Goal: Task Accomplishment & Management: Manage account settings

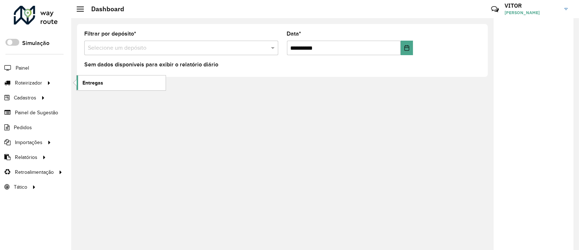
click at [94, 88] on link "Entregas" at bounding box center [121, 83] width 89 height 15
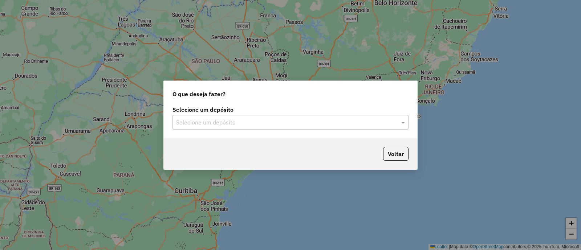
click at [229, 123] on input "text" at bounding box center [283, 122] width 214 height 9
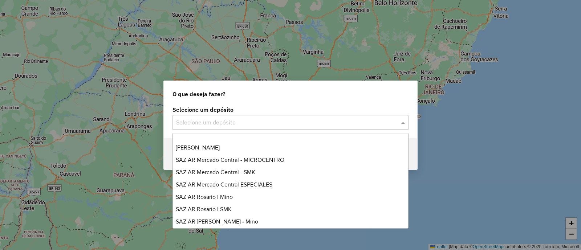
scroll to position [90, 0]
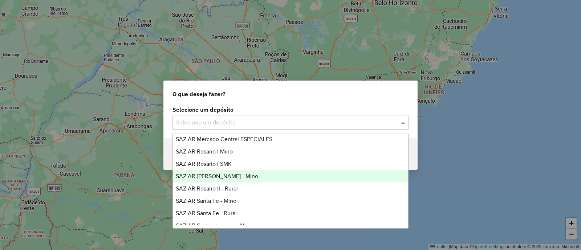
click at [239, 179] on div "SAZ AR [PERSON_NAME] - Mino" at bounding box center [290, 176] width 235 height 12
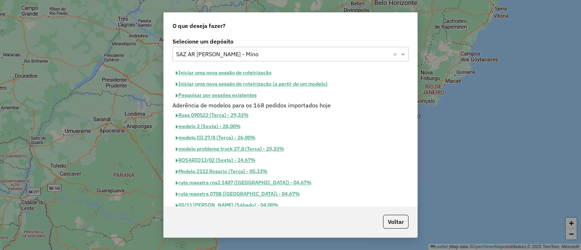
click at [220, 73] on button "Iniciar uma nova sessão de roteirização" at bounding box center [223, 72] width 102 height 11
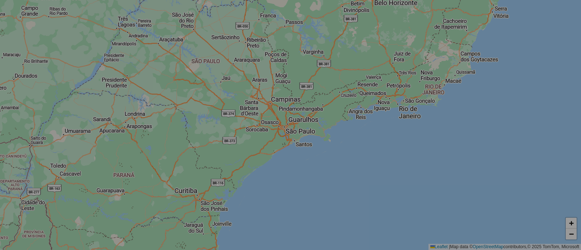
select select "*"
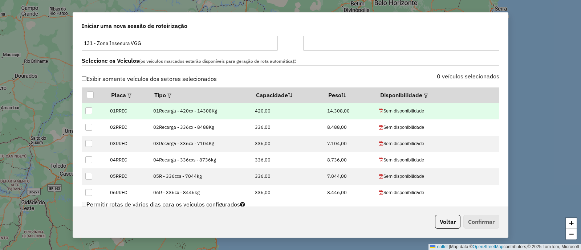
scroll to position [227, 0]
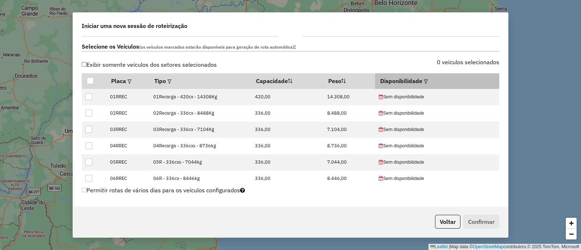
click at [424, 80] on em at bounding box center [426, 82] width 4 height 4
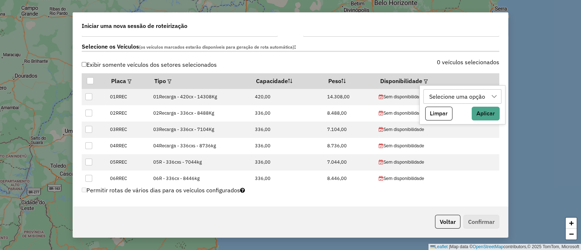
click at [428, 93] on div "Selecione uma opção" at bounding box center [457, 97] width 61 height 14
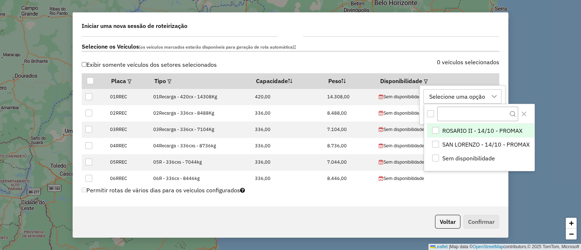
scroll to position [5, 33]
click at [482, 127] on span "ROSARIO II - 14/10 - PROMAX" at bounding box center [482, 131] width 80 height 9
click at [525, 113] on icon "Close" at bounding box center [524, 114] width 6 height 6
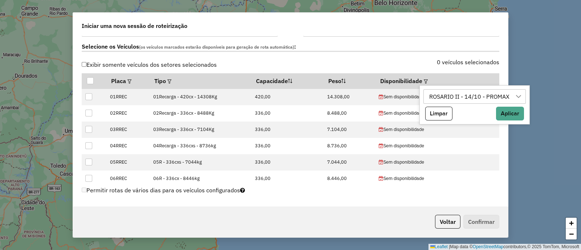
click at [505, 121] on div "ROSARIO II - 14/10 - PROMAX Limpar Aplicar" at bounding box center [474, 104] width 110 height 39
click at [506, 116] on button "Aplicar" at bounding box center [510, 114] width 28 height 14
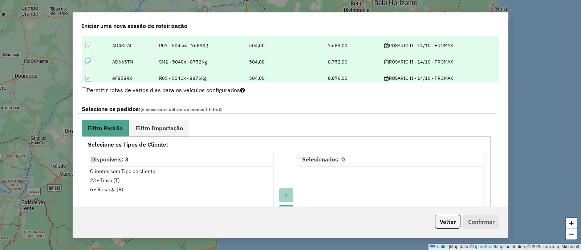
scroll to position [363, 0]
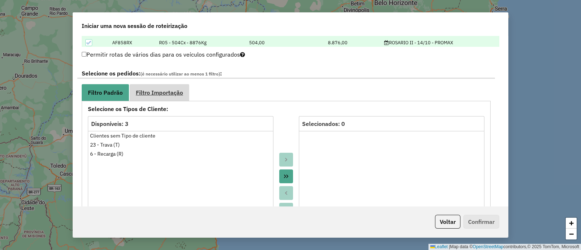
click at [172, 91] on span "Filtro Importação" at bounding box center [159, 93] width 47 height 6
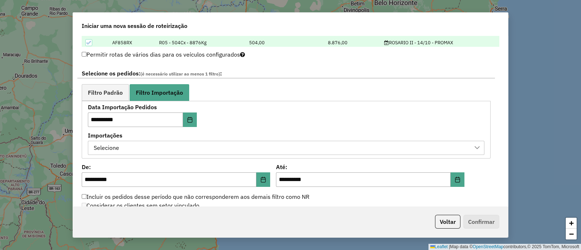
scroll to position [408, 0]
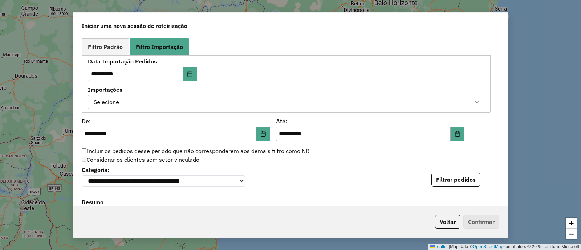
click at [245, 99] on div "Selecione" at bounding box center [280, 102] width 379 height 14
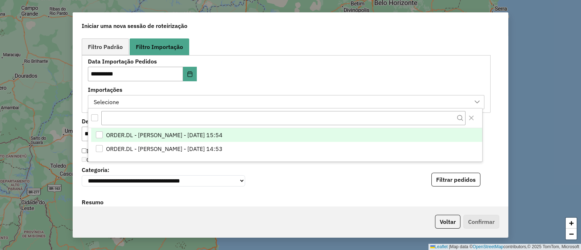
click at [223, 132] on span "ORDER.DL - [PERSON_NAME] - [DATE] 15:54" at bounding box center [164, 135] width 117 height 9
click at [309, 69] on div "**********" at bounding box center [286, 84] width 396 height 50
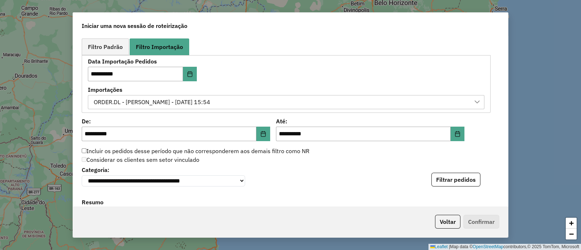
scroll to position [454, 0]
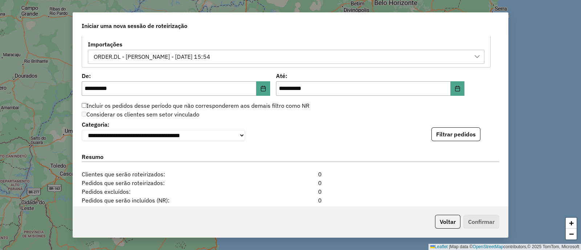
click at [306, 59] on div "ORDER.DL - [PERSON_NAME] - [DATE] 15:54" at bounding box center [280, 57] width 379 height 14
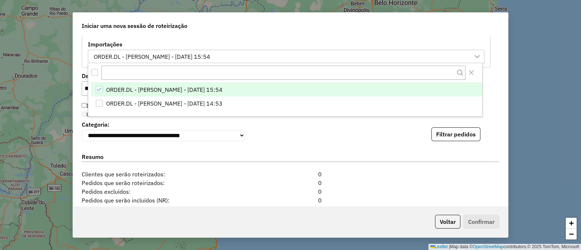
click at [306, 59] on div "ORDER.DL - [PERSON_NAME] - [DATE] 15:54" at bounding box center [280, 57] width 379 height 14
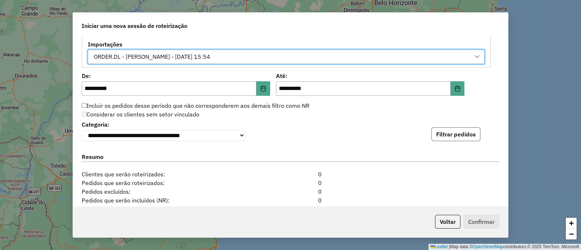
click at [456, 139] on button "Filtrar pedidos" at bounding box center [455, 134] width 49 height 14
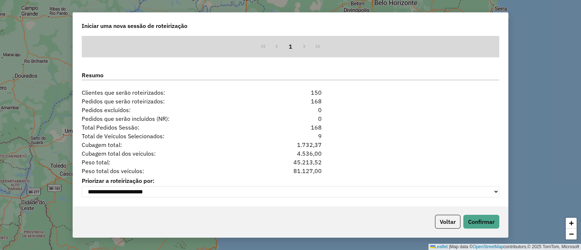
scroll to position [688, 0]
click at [472, 217] on button "Confirmar" at bounding box center [481, 222] width 36 height 14
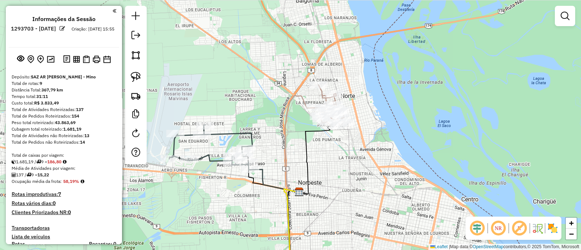
click at [274, 133] on div "Janela de atendimento Grade de atendimento Capacidade Transportadoras Veículos …" at bounding box center [290, 125] width 581 height 250
click at [245, 132] on icon at bounding box center [210, 147] width 83 height 45
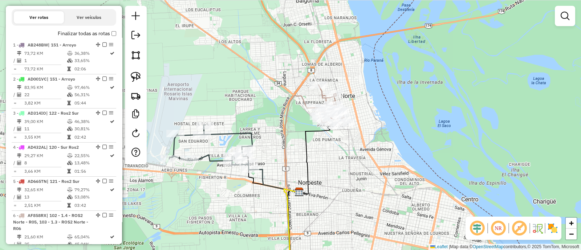
select select "**********"
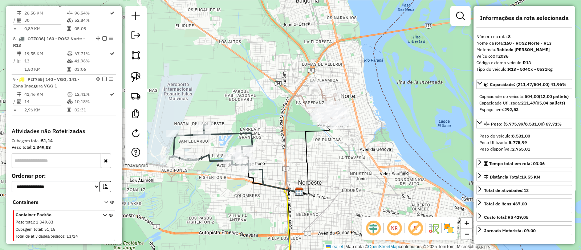
scroll to position [543, 0]
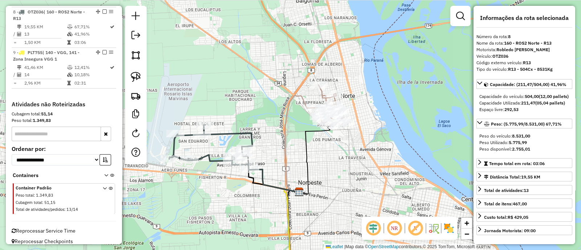
click at [322, 94] on icon at bounding box center [330, 105] width 30 height 41
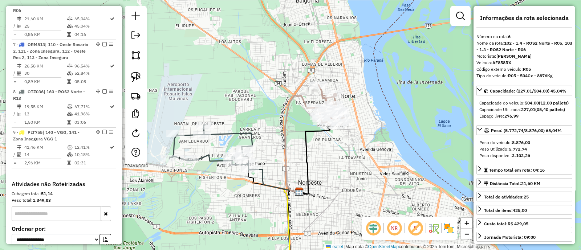
scroll to position [449, 0]
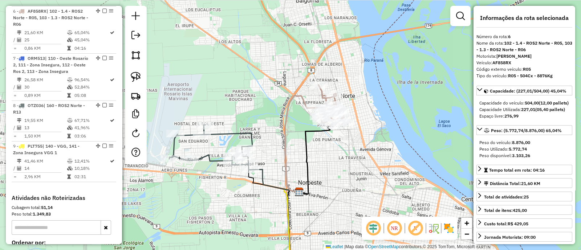
click at [285, 144] on icon at bounding box center [300, 143] width 30 height 97
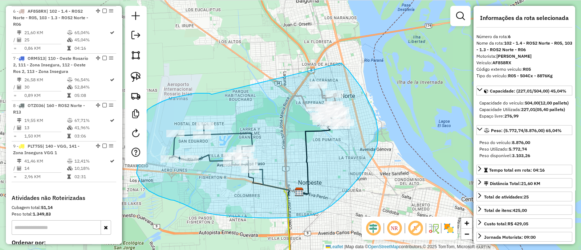
drag, startPoint x: 152, startPoint y: 106, endPoint x: 341, endPoint y: 63, distance: 193.7
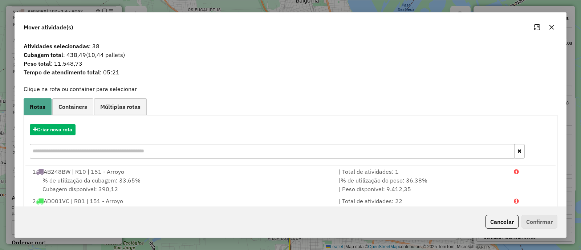
click at [552, 30] on button "button" at bounding box center [552, 27] width 12 height 12
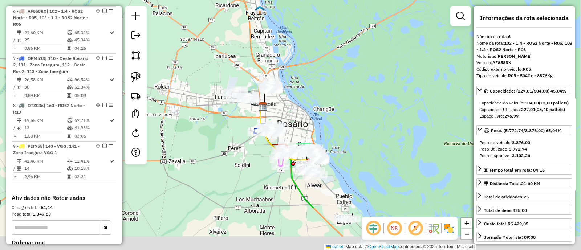
drag, startPoint x: 250, startPoint y: 192, endPoint x: 248, endPoint y: 118, distance: 73.8
click at [248, 119] on div "Janela de atendimento Grade de atendimento Capacidade Transportadoras Veículos …" at bounding box center [290, 125] width 581 height 250
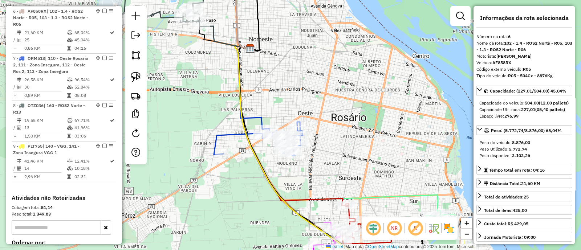
click at [258, 118] on icon at bounding box center [252, 87] width 34 height 83
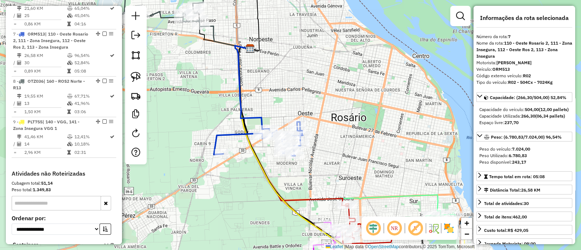
scroll to position [497, 0]
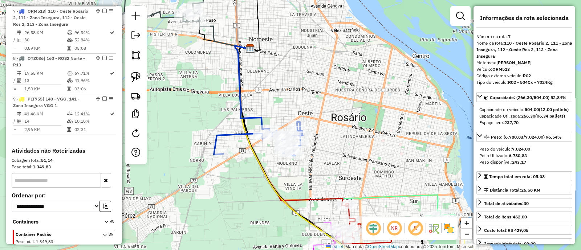
click at [447, 230] on img at bounding box center [449, 229] width 12 height 12
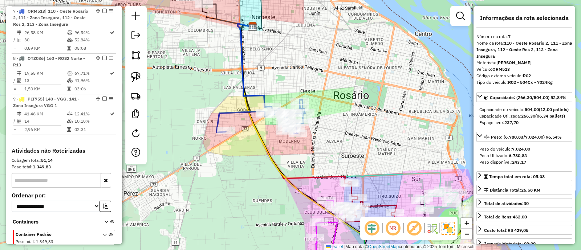
drag, startPoint x: 372, startPoint y: 165, endPoint x: 358, endPoint y: 58, distance: 107.3
click at [358, 59] on div "Janela de atendimento Grade de atendimento Capacidade Transportadoras Veículos …" at bounding box center [290, 125] width 581 height 250
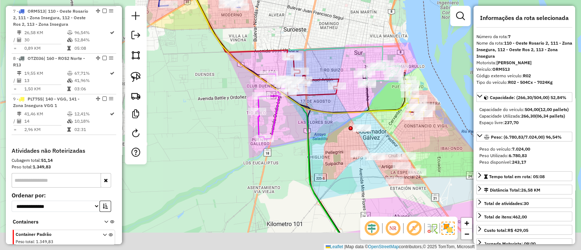
drag, startPoint x: 352, startPoint y: 164, endPoint x: 251, endPoint y: 75, distance: 135.3
click at [254, 76] on icon at bounding box center [261, 82] width 155 height 300
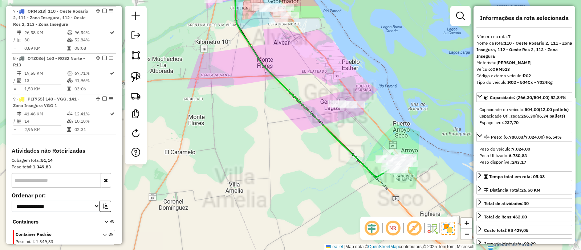
drag, startPoint x: 347, startPoint y: 189, endPoint x: 329, endPoint y: 185, distance: 18.6
click at [330, 185] on div "Janela de atendimento Grade de atendimento Capacidade Transportadoras Veículos …" at bounding box center [290, 125] width 581 height 250
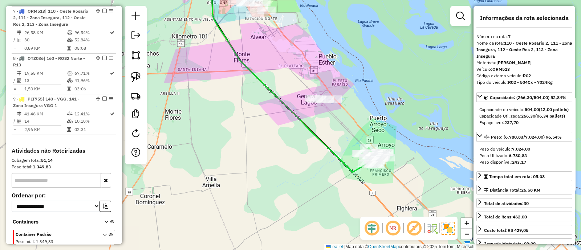
click at [328, 151] on icon at bounding box center [286, 73] width 162 height 197
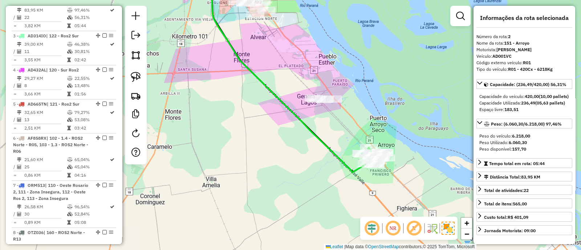
scroll to position [313, 0]
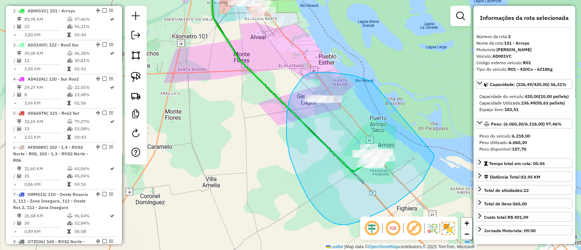
drag, startPoint x: 357, startPoint y: 77, endPoint x: 434, endPoint y: 155, distance: 109.6
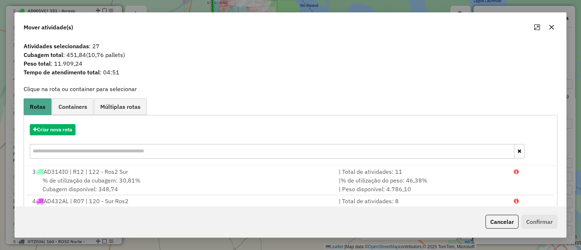
click at [550, 28] on icon "button" at bounding box center [552, 27] width 6 height 6
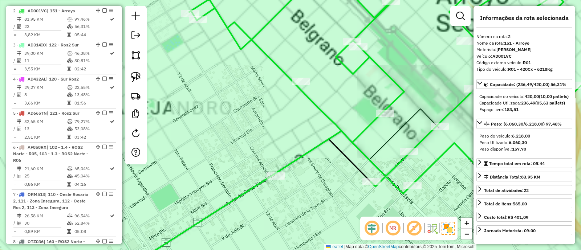
drag, startPoint x: 444, startPoint y: 119, endPoint x: 316, endPoint y: 159, distance: 134.2
click at [316, 159] on div "Janela de atendimento Grade de atendimento Capacidade Transportadoras Veículos …" at bounding box center [290, 125] width 581 height 250
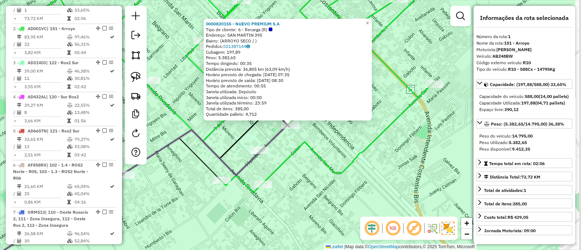
scroll to position [279, 0]
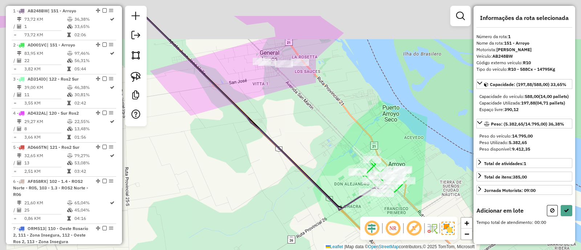
drag, startPoint x: 289, startPoint y: 107, endPoint x: 325, endPoint y: 121, distance: 38.7
click at [310, 123] on div "Janela de atendimento Grade de atendimento Capacidade Transportadoras Veículos …" at bounding box center [290, 125] width 581 height 250
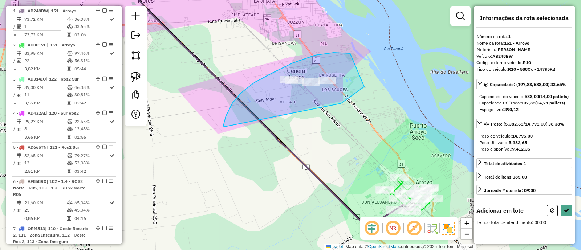
drag, startPoint x: 364, startPoint y: 87, endPoint x: 222, endPoint y: 139, distance: 151.5
click at [222, 139] on div "Janela de atendimento Grade de atendimento Capacidade Transportadoras Veículos …" at bounding box center [290, 125] width 581 height 250
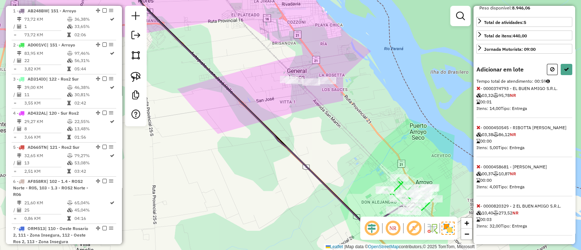
scroll to position [152, 0]
click at [566, 72] on icon at bounding box center [566, 69] width 5 height 5
select select "**********"
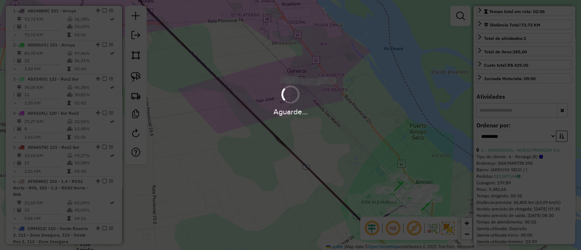
click at [318, 143] on div "Aguarde..." at bounding box center [290, 125] width 581 height 250
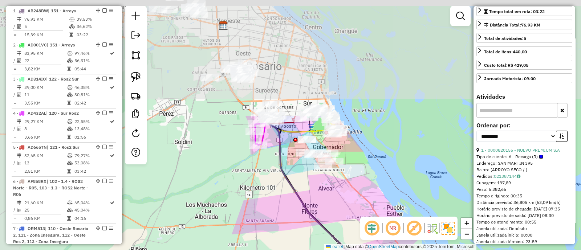
drag, startPoint x: 239, startPoint y: 57, endPoint x: 317, endPoint y: 198, distance: 161.7
click at [317, 198] on div "Janela de atendimento Grade de atendimento Capacidade Transportadoras Veículos …" at bounding box center [290, 125] width 581 height 250
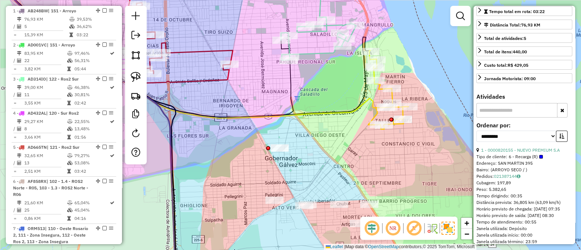
click at [370, 99] on icon at bounding box center [189, 46] width 392 height 143
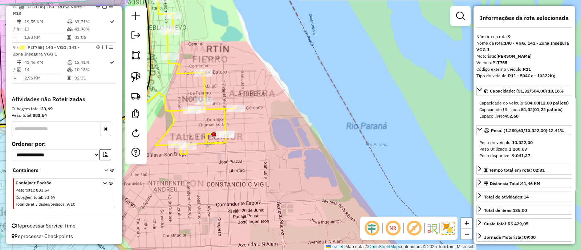
scroll to position [0, 0]
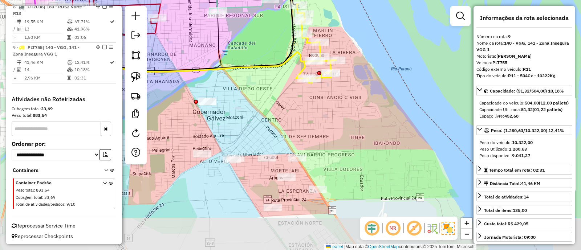
drag, startPoint x: 281, startPoint y: 119, endPoint x: 362, endPoint y: 61, distance: 100.2
click at [366, 62] on div "Janela de atendimento Grade de atendimento Capacidade Transportadoras Veículos …" at bounding box center [290, 125] width 581 height 250
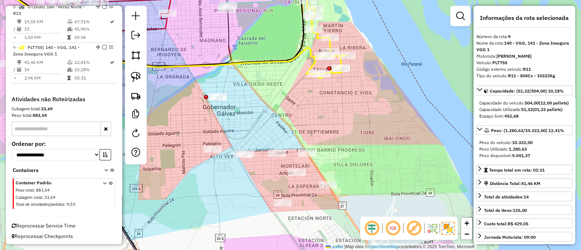
click at [309, 51] on icon at bounding box center [153, 21] width 342 height 92
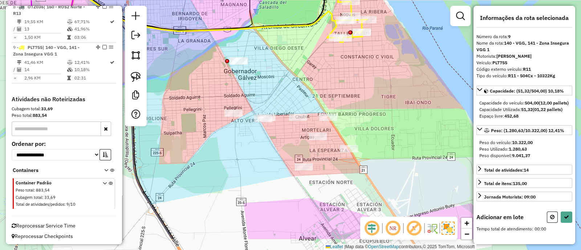
drag, startPoint x: 305, startPoint y: 120, endPoint x: 326, endPoint y: 83, distance: 42.2
click at [326, 83] on div "Janela de atendimento Grade de atendimento Capacidade Transportadoras Veículos …" at bounding box center [290, 125] width 581 height 250
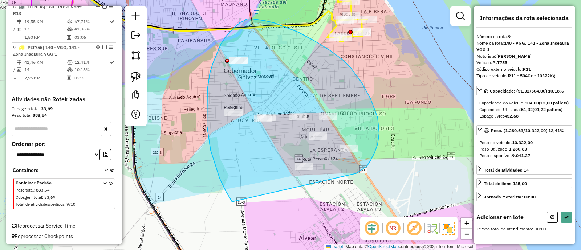
drag, startPoint x: 357, startPoint y: 173, endPoint x: 239, endPoint y: 209, distance: 123.1
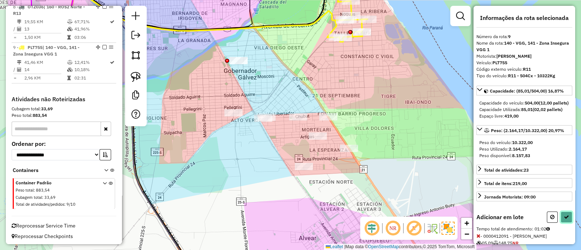
click at [565, 220] on icon at bounding box center [566, 217] width 5 height 5
select select "**********"
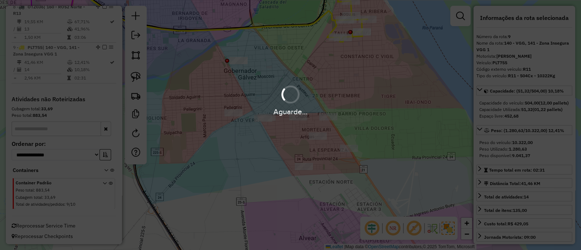
scroll to position [434, 0]
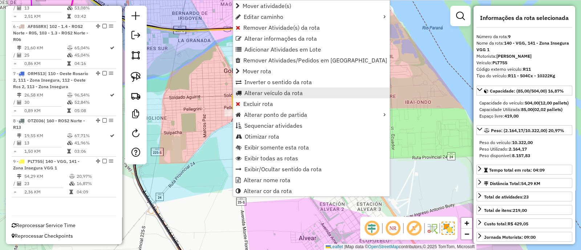
click at [256, 93] on span "Alterar veículo da rota" at bounding box center [273, 93] width 58 height 6
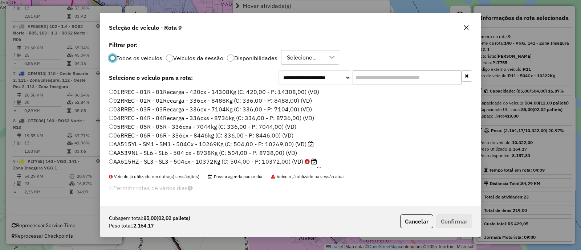
scroll to position [4, 2]
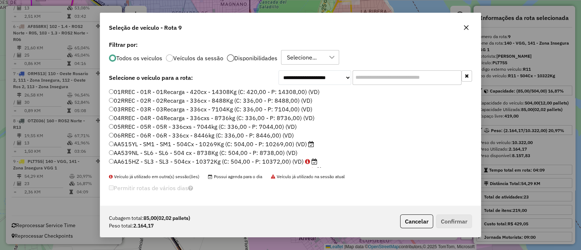
click at [232, 57] on div at bounding box center [230, 57] width 7 height 7
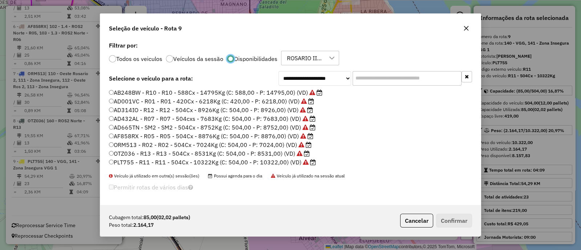
click at [164, 101] on label "AD001VC - R01 - R01 - 420Cx - 6218Kg (C: 420,00 - P: 6218,00) (VD)" at bounding box center [211, 101] width 205 height 9
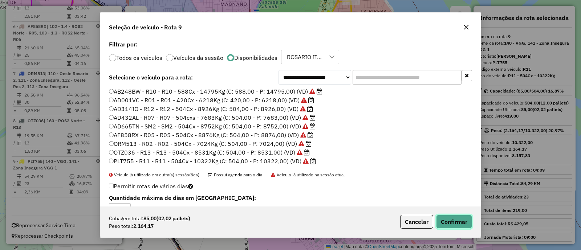
click at [441, 218] on button "Confirmar" at bounding box center [454, 222] width 36 height 14
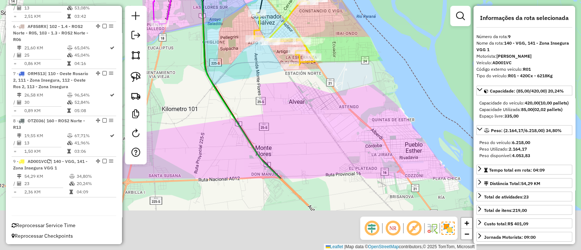
drag, startPoint x: 335, startPoint y: 65, endPoint x: 319, endPoint y: 31, distance: 38.0
click at [321, 35] on div "Janela de atendimento Grade de atendimento Capacidade Transportadoras Veículos …" at bounding box center [290, 125] width 581 height 250
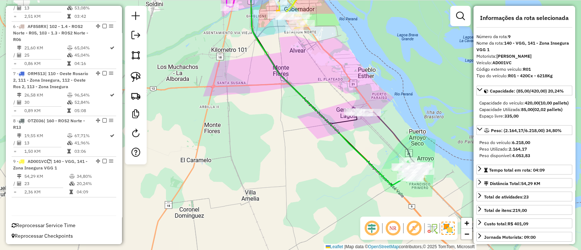
click at [313, 87] on div "Janela de atendimento Grade de atendimento Capacidade Transportadoras Veículos …" at bounding box center [290, 125] width 581 height 250
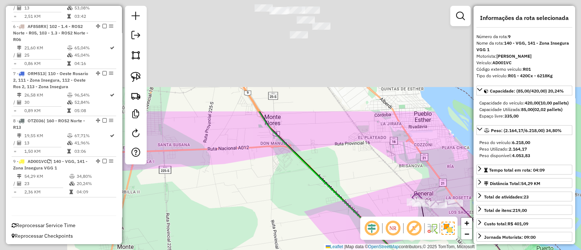
drag, startPoint x: 268, startPoint y: 12, endPoint x: 372, endPoint y: 202, distance: 217.0
click at [371, 202] on div "Janela de atendimento Grade de atendimento Capacidade Transportadoras Veículos …" at bounding box center [290, 125] width 581 height 250
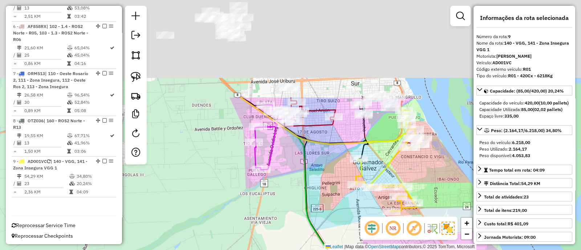
drag, startPoint x: 256, startPoint y: 52, endPoint x: 321, endPoint y: 175, distance: 139.2
click at [321, 175] on div "Janela de atendimento Grade de atendimento Capacidade Transportadoras Veículos …" at bounding box center [290, 125] width 581 height 250
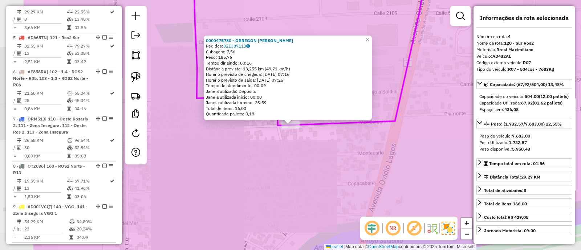
scroll to position [381, 0]
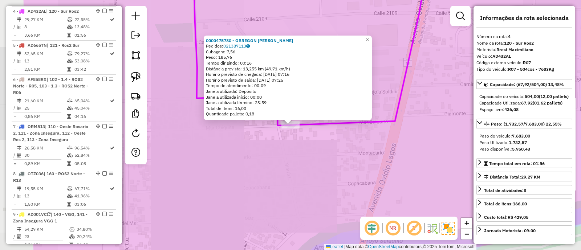
click at [238, 166] on div "0000475780 - OBREGON RAMON A Pedidos: 021387113 Cubagem: 7,56 Peso: 185,76 Temp…" at bounding box center [290, 125] width 581 height 250
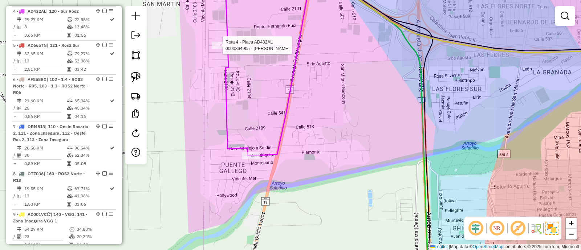
select select "**********"
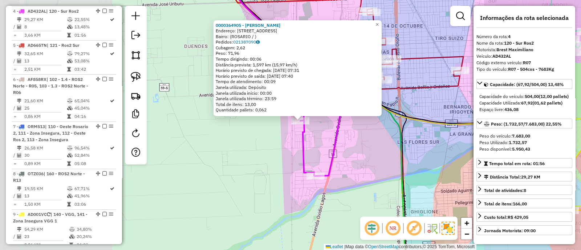
click at [280, 150] on div "0000364905 - [PERSON_NAME]: [STREET_ADDRESS] Pedidos: 021387090 Cubagem: 2,62 P…" at bounding box center [290, 125] width 581 height 250
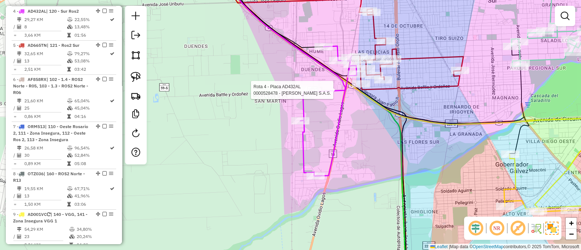
select select "**********"
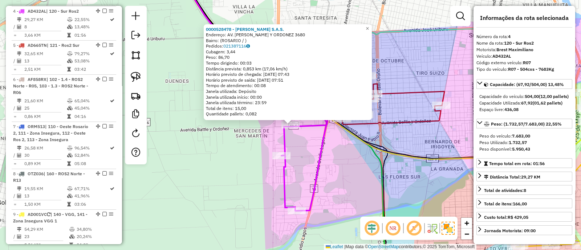
click at [241, 139] on div "0000528478 - [PERSON_NAME] S.A.S. Endereço: AV. [PERSON_NAME] Y ORDONEZ 3680 Ba…" at bounding box center [290, 125] width 581 height 250
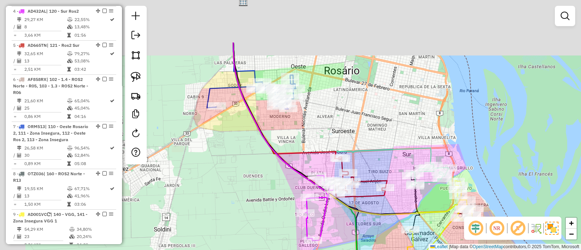
drag, startPoint x: 198, startPoint y: 91, endPoint x: 243, endPoint y: 160, distance: 82.5
click at [243, 160] on div "Janela de atendimento Grade de atendimento Capacidade Transportadoras Veículos …" at bounding box center [290, 125] width 581 height 250
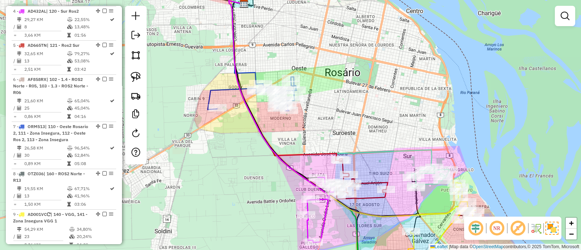
click at [227, 82] on div "Janela de atendimento Grade de atendimento Capacidade Transportadoras Veículos …" at bounding box center [290, 125] width 581 height 250
click at [225, 87] on icon at bounding box center [252, 94] width 89 height 34
select select "**********"
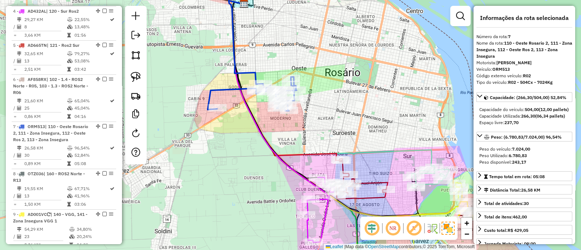
scroll to position [434, 0]
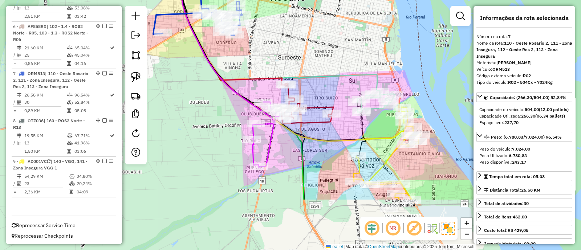
drag, startPoint x: 372, startPoint y: 156, endPoint x: 282, endPoint y: 47, distance: 141.6
click at [282, 47] on icon at bounding box center [276, 8] width 205 height 167
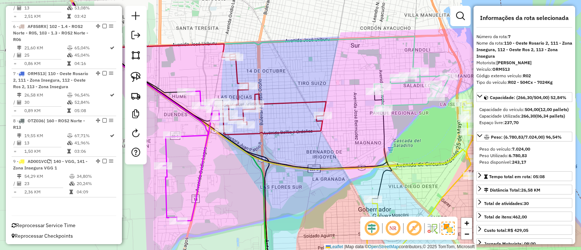
drag, startPoint x: 285, startPoint y: 86, endPoint x: 356, endPoint y: 115, distance: 76.6
click at [356, 115] on div "Janela de atendimento Grade de atendimento Capacidade Transportadoras Veículos …" at bounding box center [290, 125] width 581 height 250
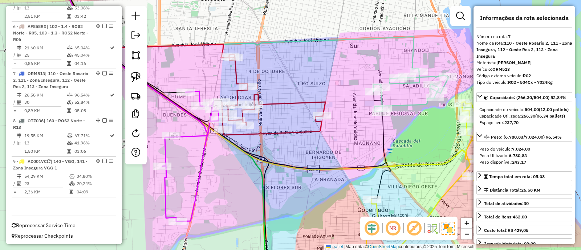
click at [413, 106] on icon at bounding box center [411, 92] width 75 height 40
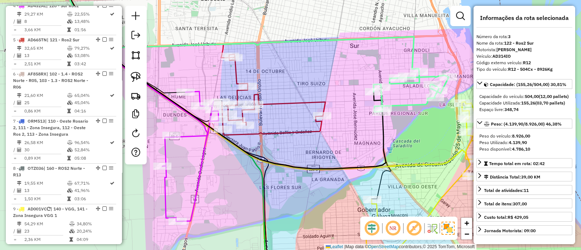
scroll to position [347, 0]
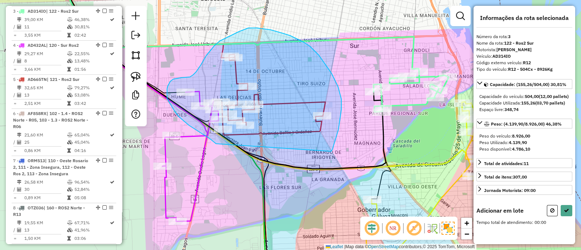
drag, startPoint x: 331, startPoint y: 151, endPoint x: 223, endPoint y: 146, distance: 107.9
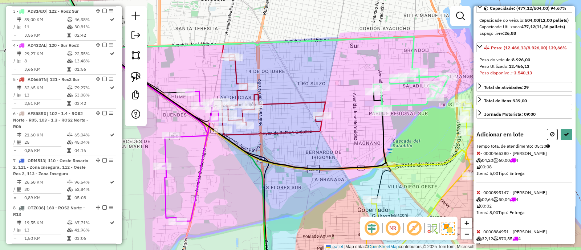
scroll to position [90, 0]
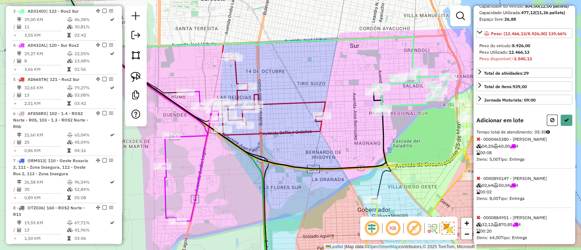
click at [415, 137] on div "Janela de atendimento Grade de atendimento Capacidade Transportadoras Veículos …" at bounding box center [290, 125] width 581 height 250
drag, startPoint x: 411, startPoint y: 145, endPoint x: 396, endPoint y: 121, distance: 29.2
click at [396, 121] on div "Janela de atendimento Grade de atendimento Capacidade Transportadoras Veículos …" at bounding box center [290, 125] width 581 height 250
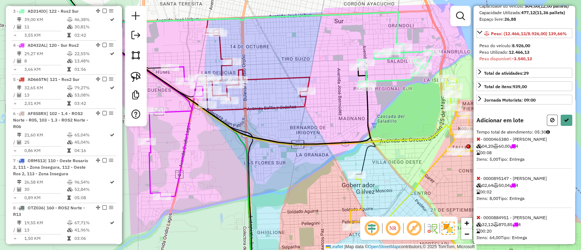
click at [554, 126] on button at bounding box center [552, 120] width 11 height 11
select select "**********"
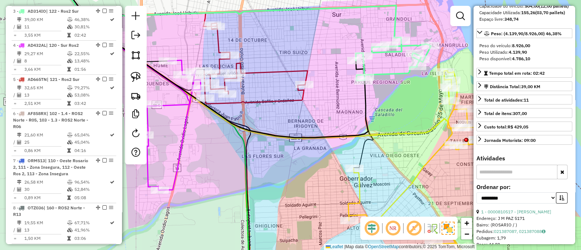
drag, startPoint x: 417, startPoint y: 168, endPoint x: 374, endPoint y: 98, distance: 82.0
click at [376, 100] on div "Janela de atendimento Grade de atendimento Capacidade Transportadoras Veículos …" at bounding box center [290, 125] width 581 height 250
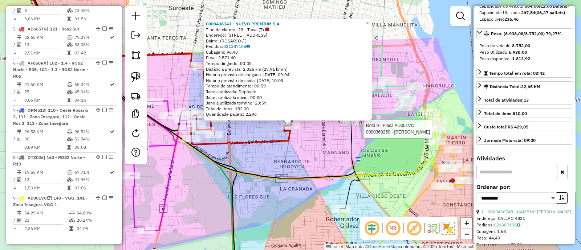
scroll to position [415, 0]
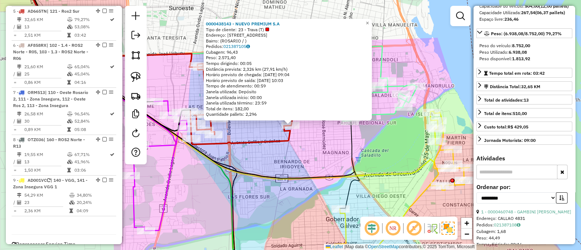
click at [322, 139] on div "0000438143 - NUEVO PREMIUM S.A Tipo de cliente: 23 - Trava (T) Endereço: [STREE…" at bounding box center [290, 125] width 581 height 250
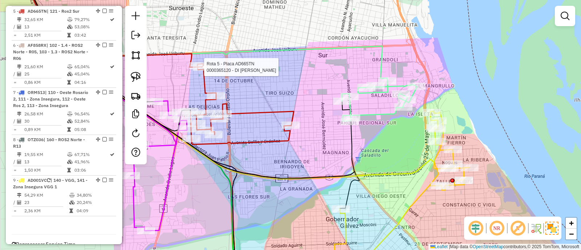
select select "**********"
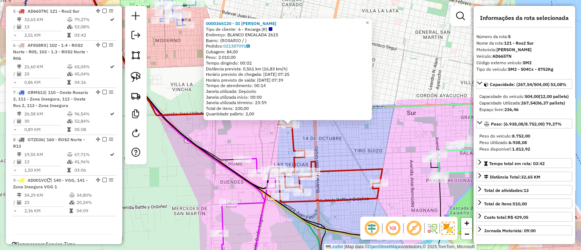
click at [236, 126] on div "0000365120 - DI [PERSON_NAME] Tipo de cliente: 6 - Recarga (R) Endereço: BLANCO…" at bounding box center [290, 125] width 581 height 250
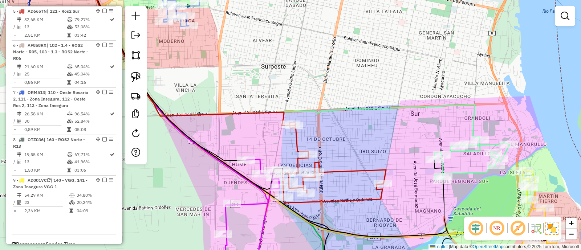
drag, startPoint x: 236, startPoint y: 126, endPoint x: 302, endPoint y: 140, distance: 67.7
click at [302, 140] on div "Janela de atendimento Grade de atendimento Capacidade Transportadoras Veículos …" at bounding box center [290, 125] width 581 height 250
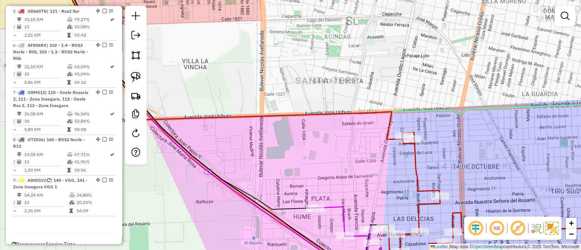
drag, startPoint x: 319, startPoint y: 125, endPoint x: 359, endPoint y: 178, distance: 66.4
click at [354, 172] on div "Janela de atendimento Grade de atendimento Capacidade Transportadoras Veículos …" at bounding box center [290, 125] width 581 height 250
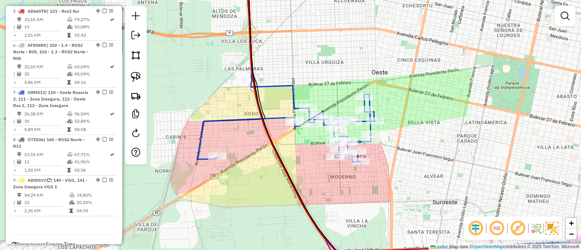
click at [374, 113] on icon at bounding box center [286, 128] width 178 height 68
select select "**********"
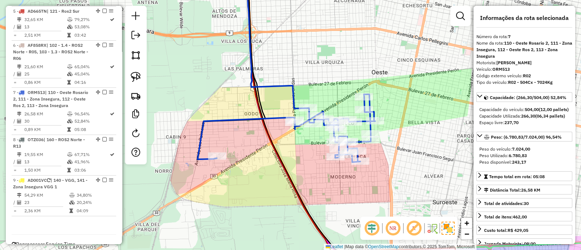
scroll to position [434, 0]
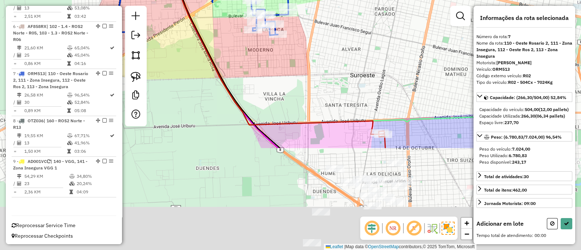
drag, startPoint x: 424, startPoint y: 175, endPoint x: 333, endPoint y: 52, distance: 153.4
click at [325, 31] on div "Janela de atendimento Grade de atendimento Capacidade Transportadoras Veículos …" at bounding box center [290, 125] width 581 height 250
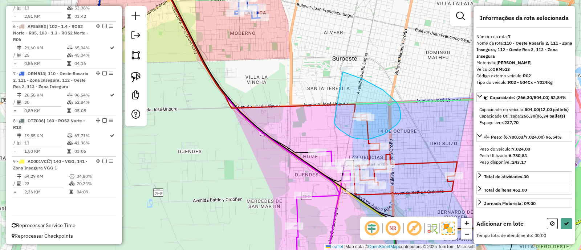
drag, startPoint x: 334, startPoint y: 123, endPoint x: 341, endPoint y: 72, distance: 51.7
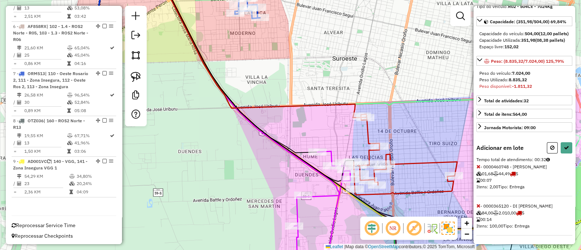
scroll to position [90, 0]
click at [549, 148] on button at bounding box center [552, 147] width 11 height 11
select select "**********"
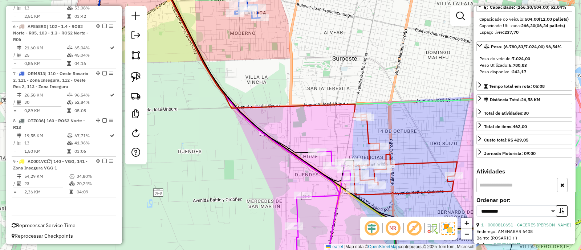
click at [408, 127] on div "Janela de atendimento Grade de atendimento Capacidade Transportadoras Veículos …" at bounding box center [290, 125] width 581 height 250
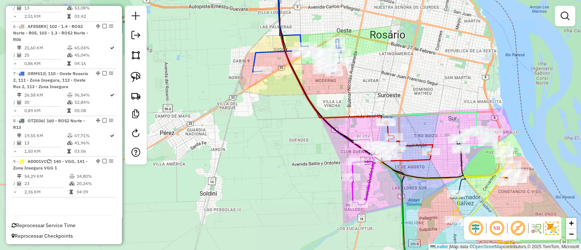
drag, startPoint x: 408, startPoint y: 130, endPoint x: 403, endPoint y: 115, distance: 15.6
click at [403, 115] on div "Janela de atendimento Grade de atendimento Capacidade Transportadoras Veículos …" at bounding box center [290, 125] width 581 height 250
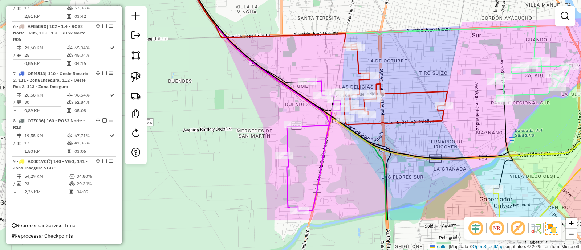
drag, startPoint x: 406, startPoint y: 118, endPoint x: 401, endPoint y: 62, distance: 56.1
click at [401, 62] on div "Janela de atendimento Grade de atendimento Capacidade Transportadoras Veículos …" at bounding box center [290, 125] width 581 height 250
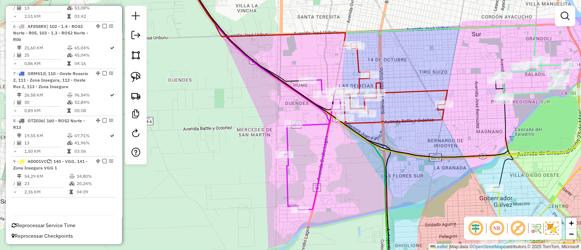
click at [284, 175] on icon at bounding box center [312, 145] width 56 height 130
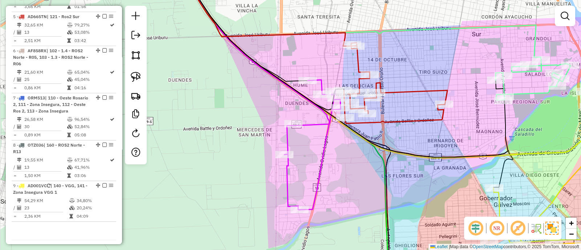
select select "**********"
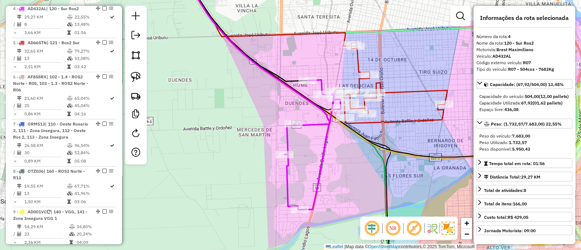
scroll to position [381, 0]
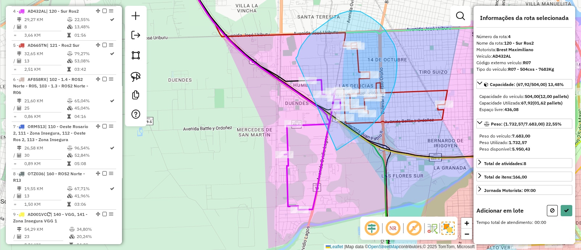
drag, startPoint x: 376, startPoint y: 121, endPoint x: 295, endPoint y: 60, distance: 101.4
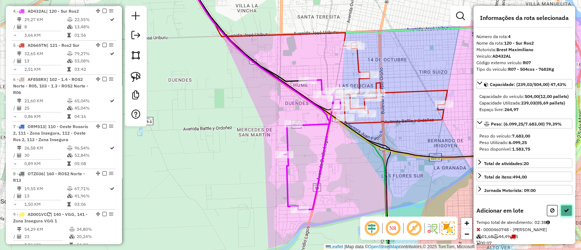
click at [564, 213] on icon at bounding box center [566, 210] width 5 height 5
select select "**********"
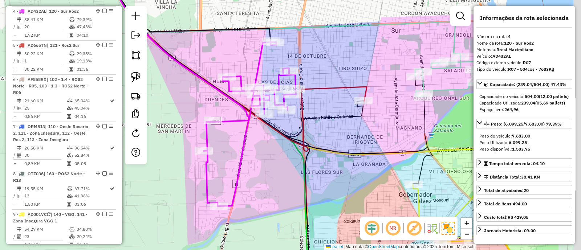
drag, startPoint x: 410, startPoint y: 137, endPoint x: 272, endPoint y: 128, distance: 138.6
click at [272, 128] on div "Janela de atendimento Grade de atendimento Capacidade Transportadoras Veículos …" at bounding box center [290, 125] width 581 height 250
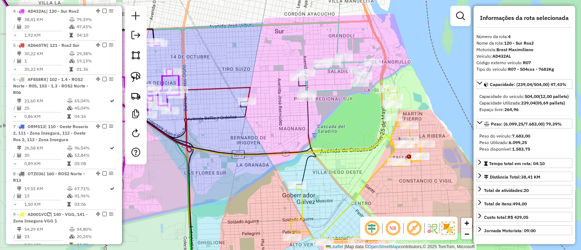
drag, startPoint x: 334, startPoint y: 117, endPoint x: 304, endPoint y: 125, distance: 30.8
click at [304, 125] on icon at bounding box center [153, 68] width 316 height 171
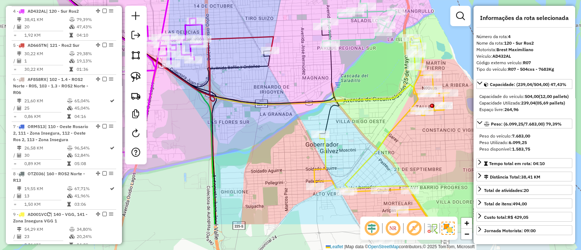
drag, startPoint x: 304, startPoint y: 125, endPoint x: 334, endPoint y: 44, distance: 86.5
click at [330, 61] on icon at bounding box center [174, 13] width 320 height 179
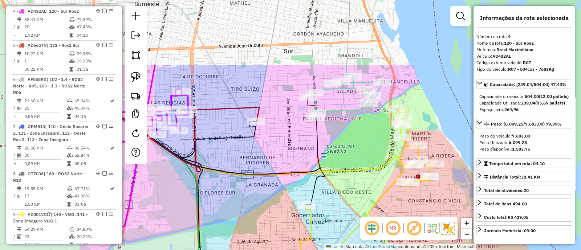
drag, startPoint x: 334, startPoint y: 44, endPoint x: 315, endPoint y: 134, distance: 91.9
click at [315, 134] on icon at bounding box center [184, 119] width 269 height 109
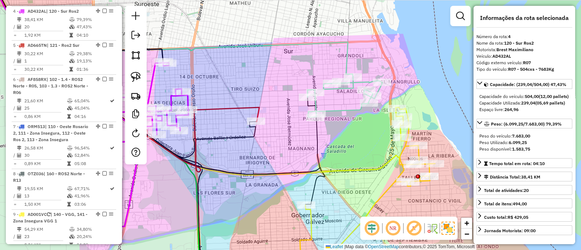
click at [338, 107] on icon at bounding box center [344, 97] width 75 height 40
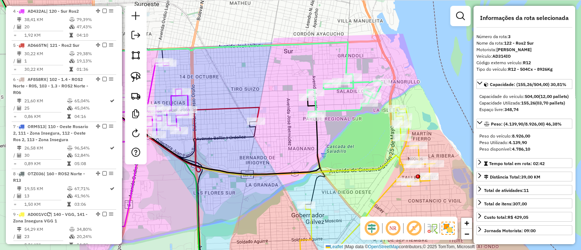
scroll to position [347, 0]
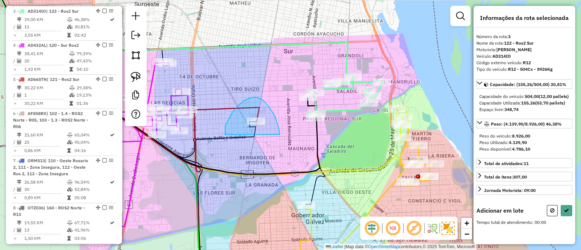
drag, startPoint x: 278, startPoint y: 126, endPoint x: 225, endPoint y: 135, distance: 53.4
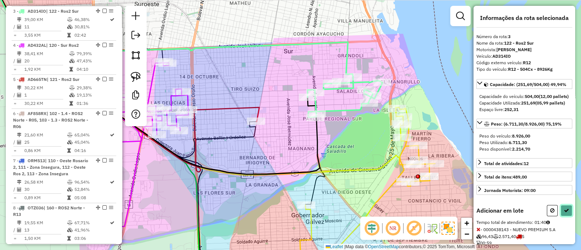
click at [567, 216] on button at bounding box center [567, 210] width 12 height 11
select select "**********"
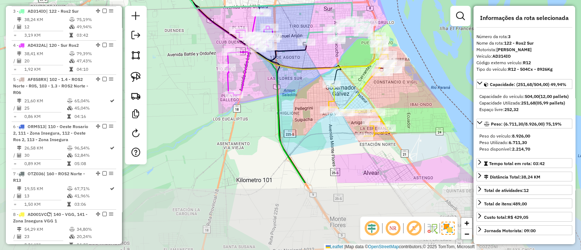
drag, startPoint x: 341, startPoint y: 131, endPoint x: 351, endPoint y: 50, distance: 82.3
click at [351, 50] on div "Janela de atendimento Grade de atendimento Capacidade Transportadoras Veículos …" at bounding box center [290, 125] width 581 height 250
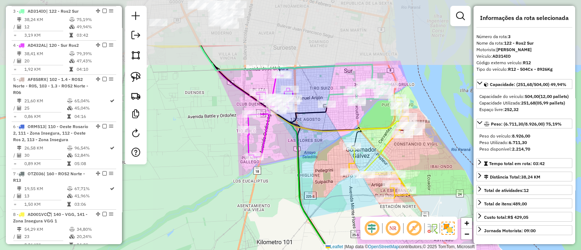
drag, startPoint x: 350, startPoint y: 48, endPoint x: 372, endPoint y: 123, distance: 78.2
click at [372, 122] on div "Janela de atendimento Grade de atendimento Capacidade Transportadoras Veículos …" at bounding box center [290, 125] width 581 height 250
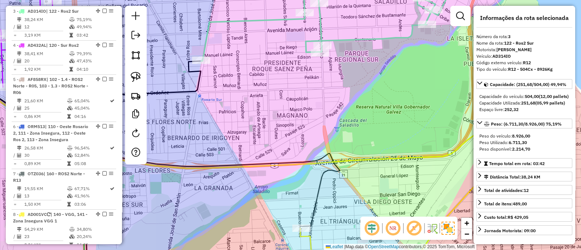
drag, startPoint x: 394, startPoint y: 100, endPoint x: 402, endPoint y: 90, distance: 12.8
click at [402, 90] on div "Janela de atendimento Grade de atendimento Capacidade Transportadoras Veículos …" at bounding box center [290, 125] width 581 height 250
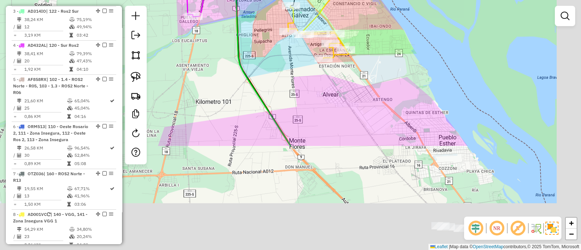
drag, startPoint x: 382, startPoint y: 134, endPoint x: 307, endPoint y: -5, distance: 157.9
click at [307, 0] on html "Aguarde... Pop-up bloqueado! Seu navegador bloqueou automáticamente a abertura …" at bounding box center [290, 125] width 581 height 250
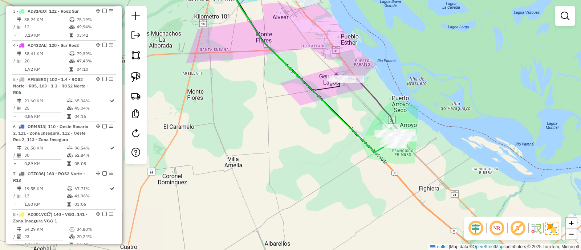
drag, startPoint x: 352, startPoint y: 99, endPoint x: 295, endPoint y: 33, distance: 87.3
click at [295, 33] on div "Janela de atendimento Grade de atendimento Capacidade Transportadoras Veículos …" at bounding box center [290, 125] width 581 height 250
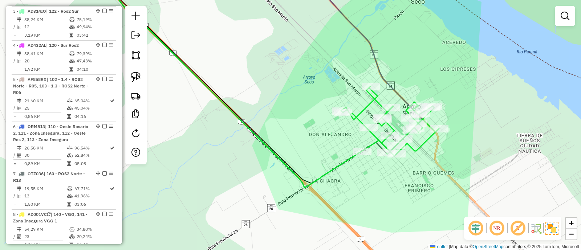
click at [359, 119] on icon at bounding box center [390, 121] width 98 height 70
select select "**********"
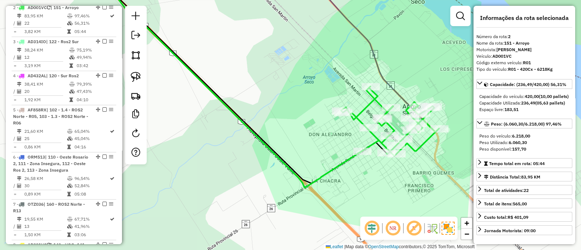
scroll to position [313, 0]
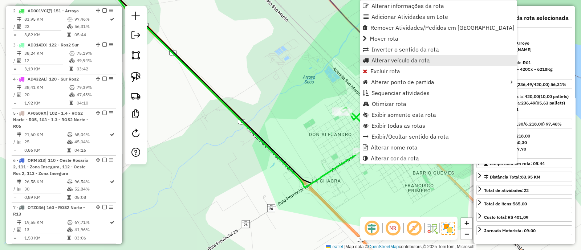
click at [396, 61] on span "Alterar veículo da rota" at bounding box center [400, 60] width 58 height 6
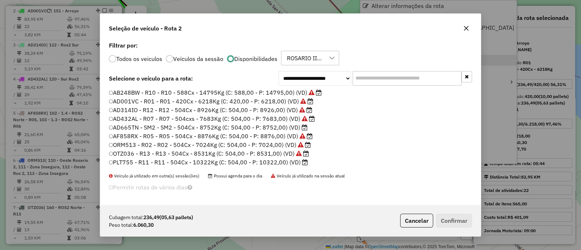
scroll to position [4, 2]
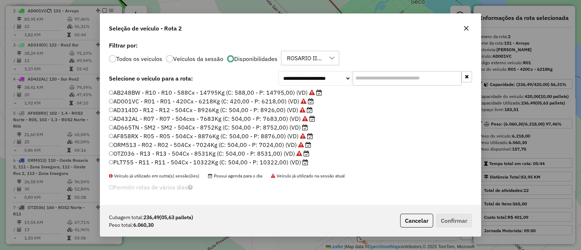
click at [241, 127] on label "AD665TN - SM2 - SM2 - 504Cx - 8752Kg (C: 504,00 - P: 8752,00) (VD)" at bounding box center [208, 127] width 199 height 9
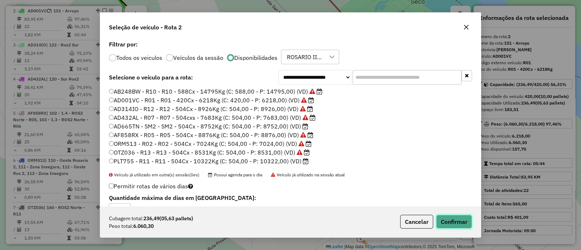
click at [451, 222] on button "Confirmar" at bounding box center [454, 222] width 36 height 14
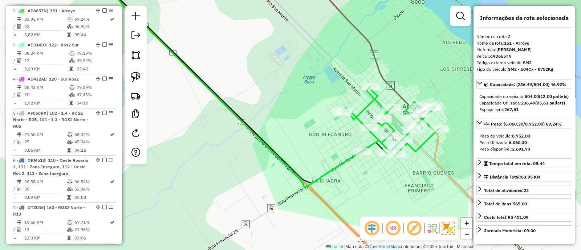
click at [364, 106] on icon at bounding box center [390, 121] width 98 height 70
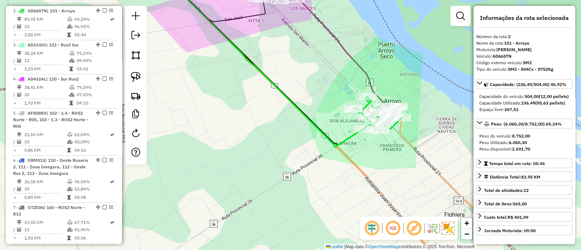
click at [364, 106] on icon at bounding box center [377, 113] width 49 height 35
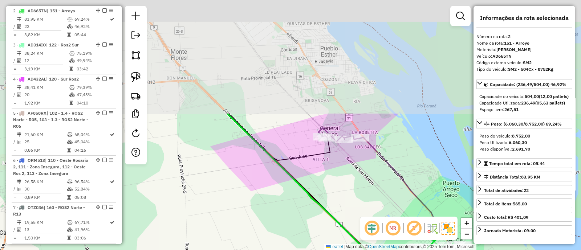
drag, startPoint x: 318, startPoint y: 89, endPoint x: 376, endPoint y: 212, distance: 136.1
click at [376, 212] on div "Janela de atendimento Grade de atendimento Capacidade Transportadoras Veículos …" at bounding box center [290, 125] width 581 height 250
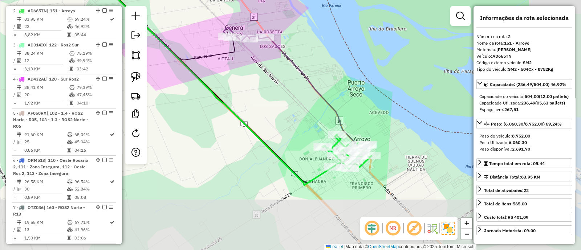
drag, startPoint x: 334, startPoint y: 166, endPoint x: 280, endPoint y: 89, distance: 94.6
click at [280, 89] on div "Janela de atendimento Grade de atendimento Capacidade Transportadoras Veículos …" at bounding box center [290, 125] width 581 height 250
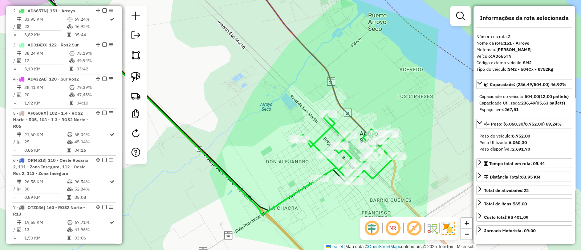
click at [326, 132] on icon at bounding box center [347, 149] width 98 height 70
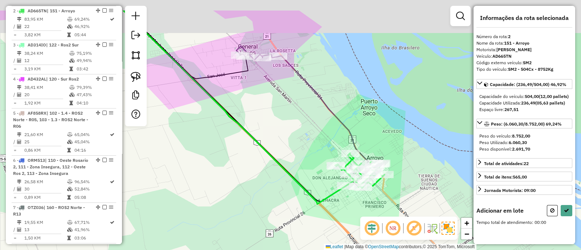
drag, startPoint x: 245, startPoint y: 64, endPoint x: 330, endPoint y: 161, distance: 128.6
click at [330, 162] on div "Janela de atendimento Grade de atendimento Capacidade Transportadoras Veículos …" at bounding box center [290, 125] width 581 height 250
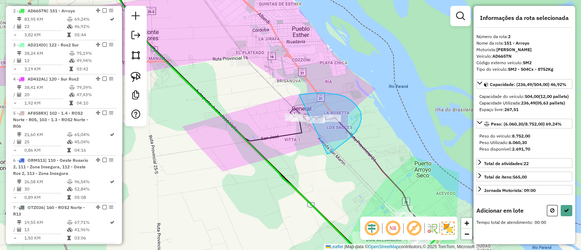
drag, startPoint x: 327, startPoint y: 154, endPoint x: 250, endPoint y: 115, distance: 85.7
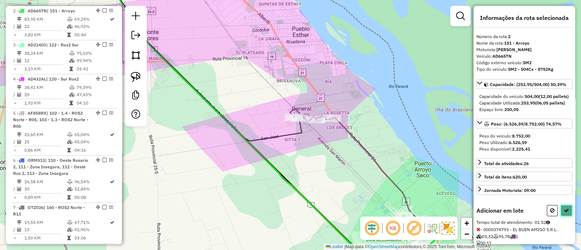
click at [566, 213] on icon at bounding box center [566, 210] width 5 height 5
select select "**********"
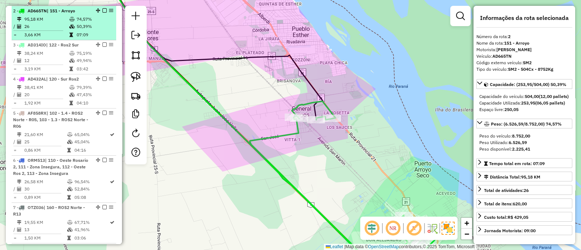
click at [102, 9] on em at bounding box center [104, 10] width 4 height 4
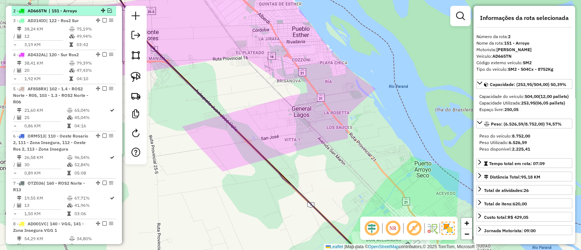
scroll to position [289, 0]
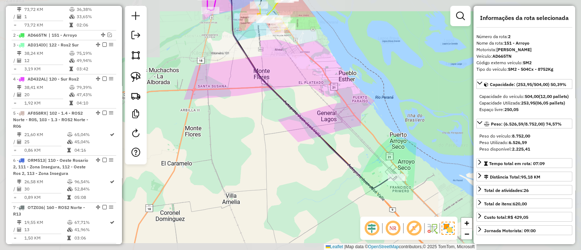
drag, startPoint x: 373, startPoint y: 134, endPoint x: 345, endPoint y: 64, distance: 74.8
click at [345, 64] on div "Janela de atendimento Grade de atendimento Capacidade Transportadoras Veículos …" at bounding box center [290, 125] width 581 height 250
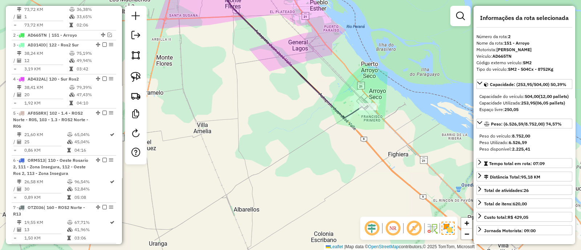
click at [351, 113] on icon at bounding box center [289, 46] width 157 height 143
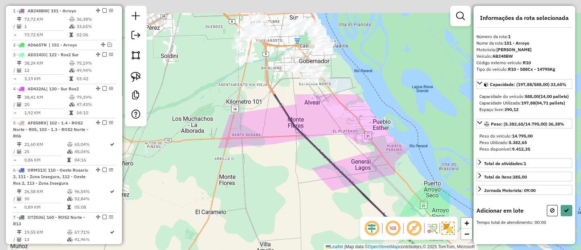
drag, startPoint x: 289, startPoint y: 29, endPoint x: 381, endPoint y: 212, distance: 205.5
click at [381, 212] on div "Janela de atendimento Grade de atendimento Capacidade Transportadoras Veículos …" at bounding box center [290, 125] width 581 height 250
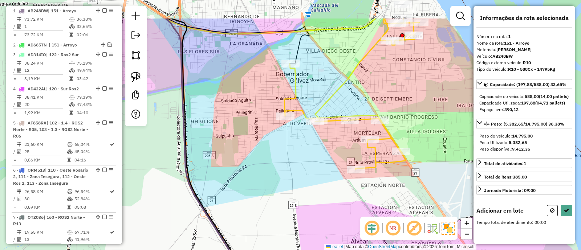
drag, startPoint x: 332, startPoint y: 130, endPoint x: 331, endPoint y: 176, distance: 46.5
click at [331, 176] on div "Janela de atendimento Grade de atendimento Capacidade Transportadoras Veículos …" at bounding box center [290, 125] width 581 height 250
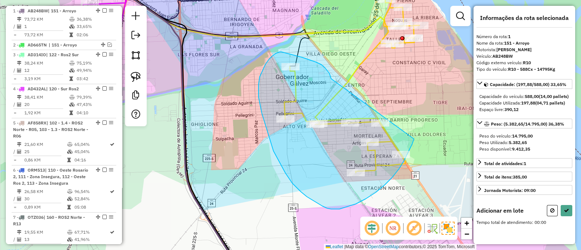
drag, startPoint x: 316, startPoint y: 62, endPoint x: 414, endPoint y: 139, distance: 124.4
click at [414, 139] on div "Rota 8 - Placa AD001VC 0000427188 - ARLORO NATALIO [PERSON_NAME] de atendimento…" at bounding box center [290, 125] width 581 height 250
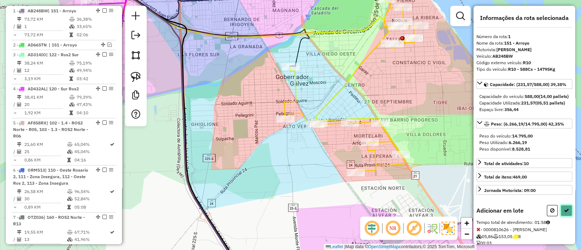
click at [564, 213] on icon at bounding box center [566, 210] width 5 height 5
select select "**********"
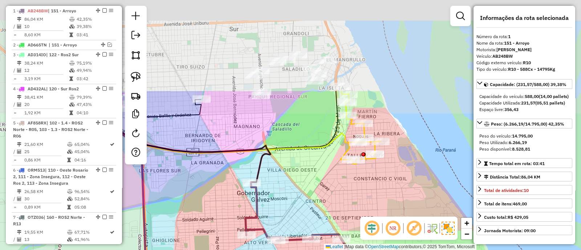
drag, startPoint x: 393, startPoint y: 86, endPoint x: 343, endPoint y: 227, distance: 149.8
click at [345, 227] on div "Janela de atendimento Grade de atendimento Capacidade Transportadoras Veículos …" at bounding box center [290, 125] width 581 height 250
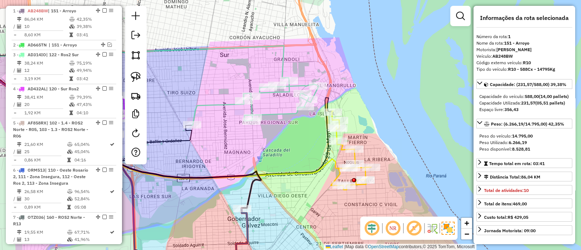
click at [289, 90] on icon at bounding box center [255, 103] width 127 height 45
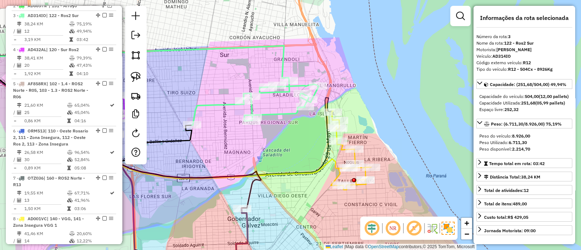
scroll to position [323, 0]
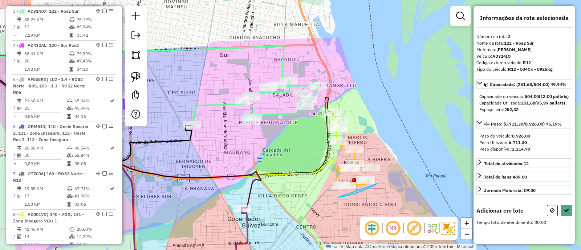
drag, startPoint x: 338, startPoint y: 197, endPoint x: 358, endPoint y: 96, distance: 103.2
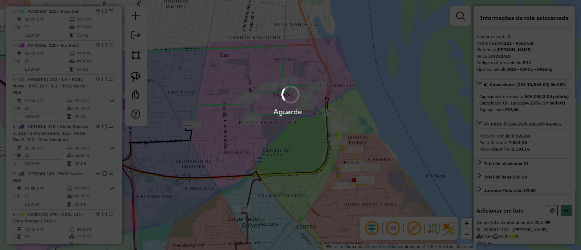
click at [304, 119] on div "Aguarde..." at bounding box center [290, 125] width 581 height 250
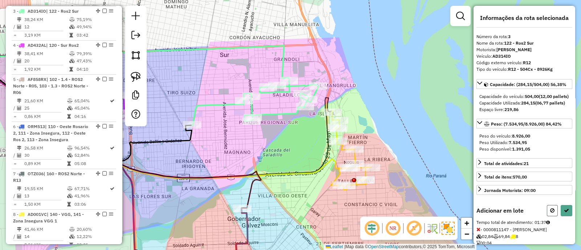
click at [552, 213] on icon at bounding box center [552, 210] width 4 height 5
select select "**********"
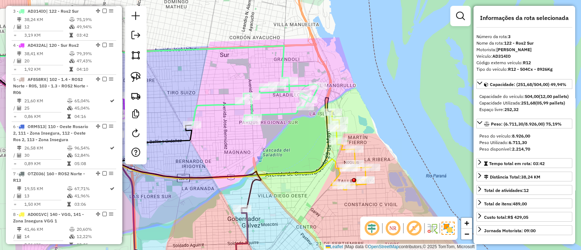
click at [289, 113] on icon at bounding box center [255, 103] width 127 height 45
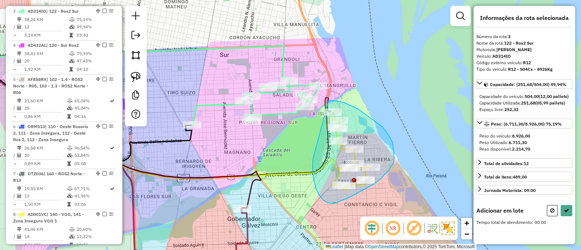
drag, startPoint x: 313, startPoint y: 162, endPoint x: 325, endPoint y: 101, distance: 62.2
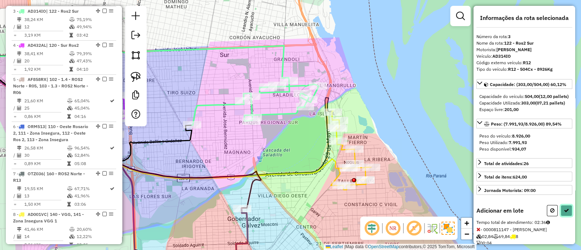
click at [566, 213] on icon at bounding box center [566, 210] width 5 height 5
select select "**********"
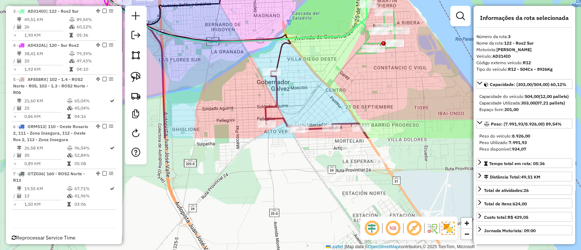
drag, startPoint x: 319, startPoint y: 212, endPoint x: 349, endPoint y: 75, distance: 140.4
click at [349, 75] on div "Janela de atendimento Grade de atendimento Capacidade Transportadoras Veículos …" at bounding box center [290, 125] width 581 height 250
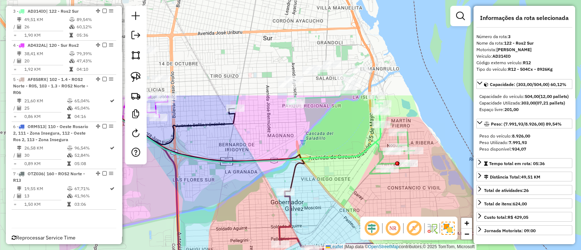
drag, startPoint x: 352, startPoint y: 66, endPoint x: 366, endPoint y: 187, distance: 121.3
click at [366, 187] on div "Janela de atendimento Grade de atendimento Capacidade Transportadoras Veículos …" at bounding box center [290, 125] width 581 height 250
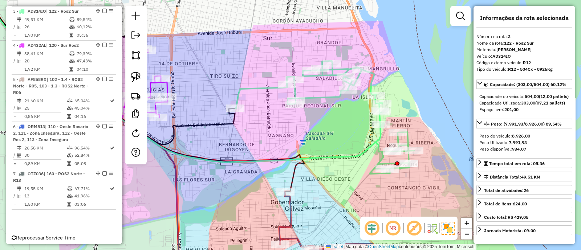
click at [325, 98] on icon at bounding box center [324, 117] width 179 height 113
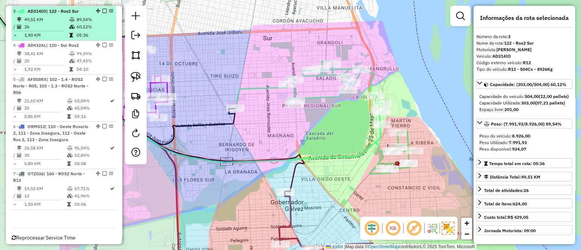
click at [102, 11] on em at bounding box center [104, 11] width 4 height 4
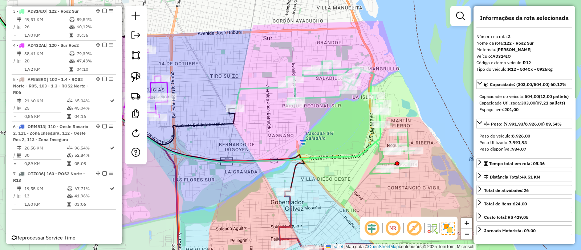
scroll to position [299, 0]
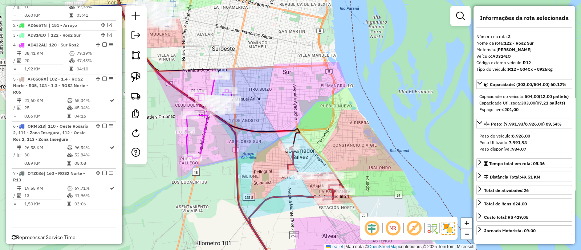
drag, startPoint x: 254, startPoint y: 111, endPoint x: 318, endPoint y: 90, distance: 68.1
click at [318, 90] on div "Janela de atendimento Grade de atendimento Capacidade Transportadoras Veículos …" at bounding box center [290, 125] width 581 height 250
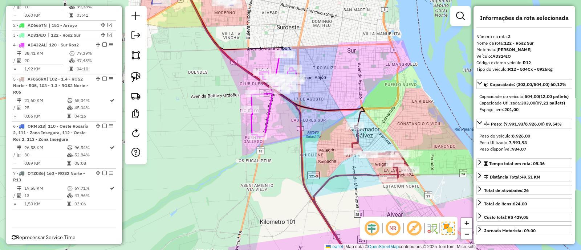
click at [250, 123] on icon at bounding box center [273, 95] width 46 height 83
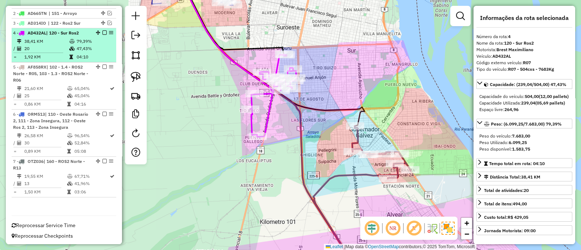
click at [102, 31] on em at bounding box center [104, 32] width 4 height 4
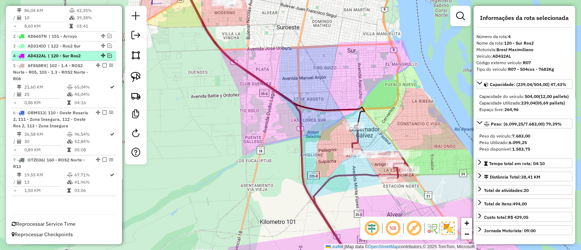
scroll to position [286, 0]
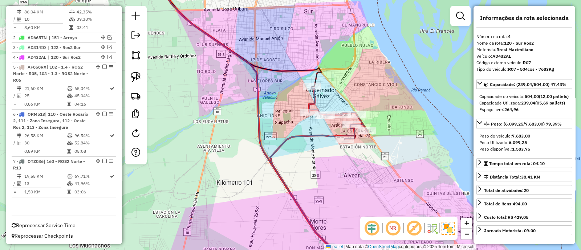
click at [322, 136] on icon at bounding box center [319, 181] width 98 height 188
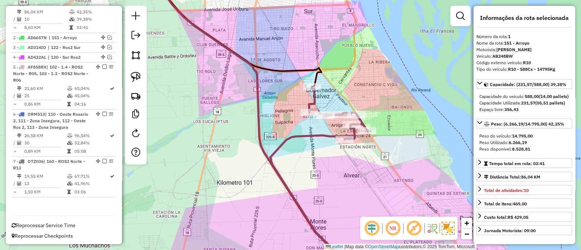
scroll to position [279, 0]
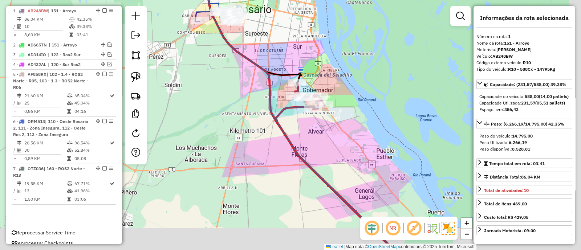
drag, startPoint x: 354, startPoint y: 166, endPoint x: 253, endPoint y: 32, distance: 168.5
click at [253, 32] on div "Janela de atendimento Grade de atendimento Capacidade Transportadoras Veículos …" at bounding box center [290, 125] width 581 height 250
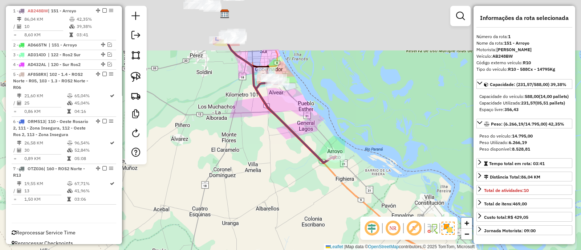
drag, startPoint x: 289, startPoint y: 106, endPoint x: 303, endPoint y: 131, distance: 29.4
click at [303, 131] on div "Janela de atendimento Grade de atendimento Capacidade Transportadoras Veículos …" at bounding box center [290, 125] width 581 height 250
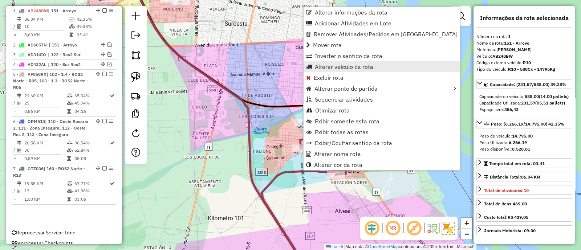
click at [331, 70] on span "Alterar veículo da rota" at bounding box center [344, 67] width 58 height 6
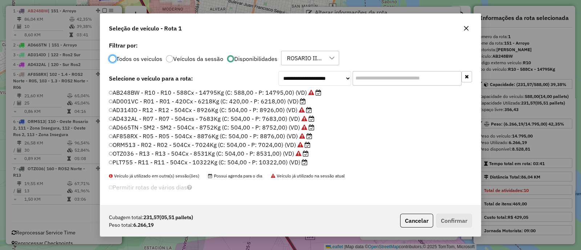
scroll to position [4, 2]
click at [466, 26] on icon "button" at bounding box center [466, 28] width 6 height 6
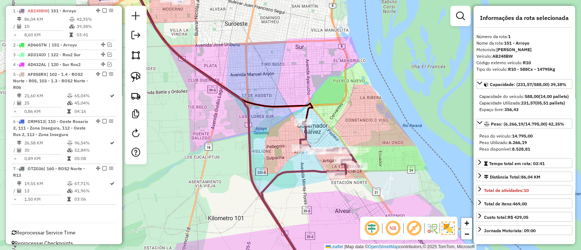
click at [287, 170] on icon at bounding box center [310, 198] width 98 height 153
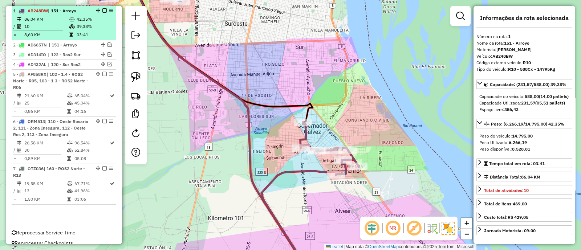
click at [102, 9] on em at bounding box center [104, 10] width 4 height 4
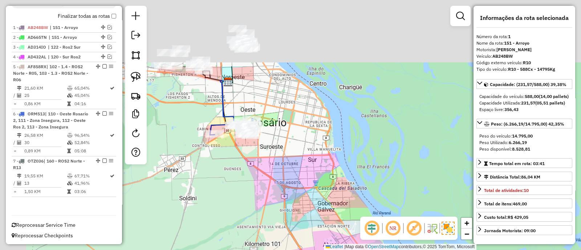
drag, startPoint x: 253, startPoint y: 153, endPoint x: 269, endPoint y: 188, distance: 38.7
click at [270, 190] on div "Janela de atendimento Grade de atendimento Capacidade Transportadoras Veículos …" at bounding box center [290, 125] width 581 height 250
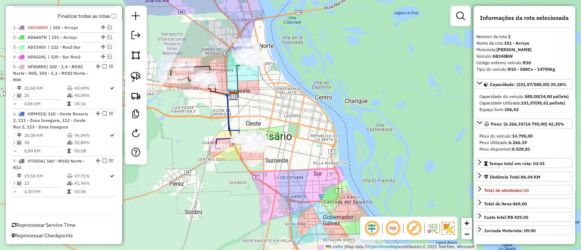
click at [230, 114] on icon at bounding box center [234, 114] width 17 height 41
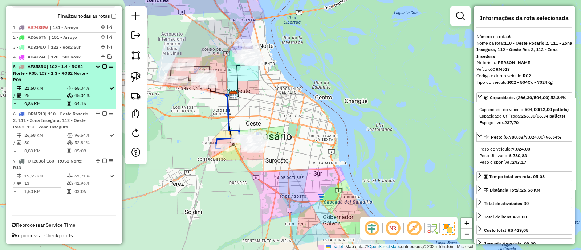
click at [102, 66] on em at bounding box center [104, 66] width 4 height 4
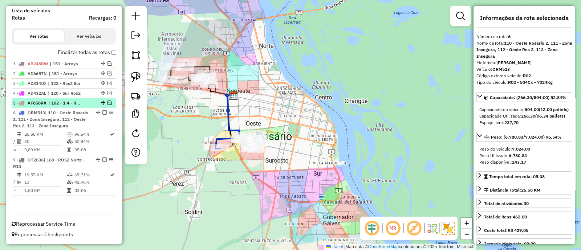
scroll to position [225, 0]
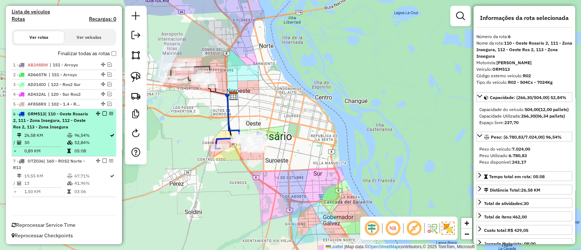
click at [101, 124] on div "6 - ORM513 | 110 - [GEOGRAPHIC_DATA] 2, 111 - Zona Insegura, 112 - Oeste Ros 2,…" at bounding box center [64, 121] width 102 height 20
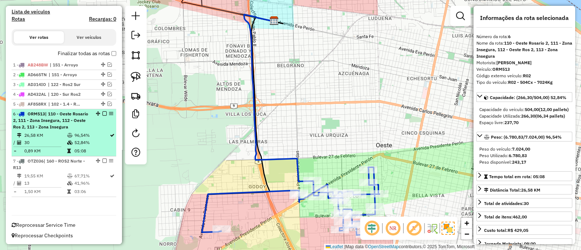
click at [102, 113] on em at bounding box center [104, 113] width 4 height 4
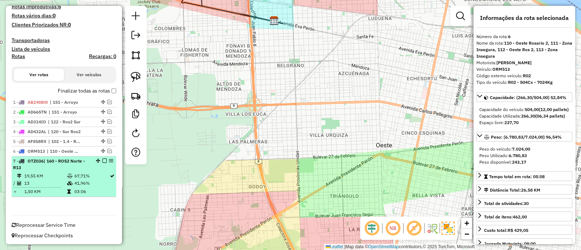
click at [102, 175] on td "67,71%" at bounding box center [91, 175] width 35 height 7
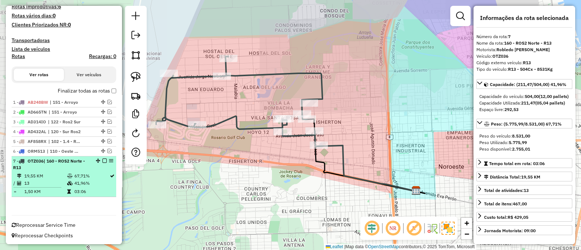
click at [102, 159] on em at bounding box center [104, 161] width 4 height 4
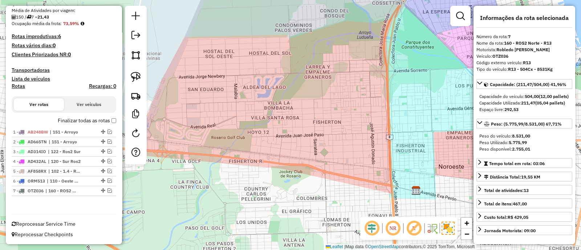
scroll to position [157, 0]
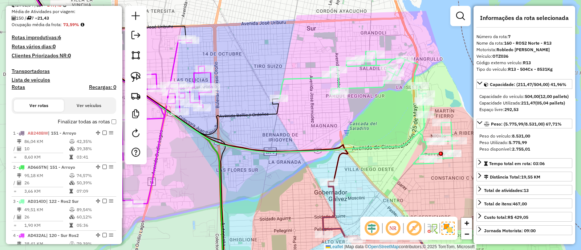
drag, startPoint x: 305, startPoint y: 206, endPoint x: 301, endPoint y: 185, distance: 21.8
click at [301, 185] on div "Janela de atendimento Grade de atendimento Capacidade Transportadoras Veículos …" at bounding box center [290, 125] width 581 height 250
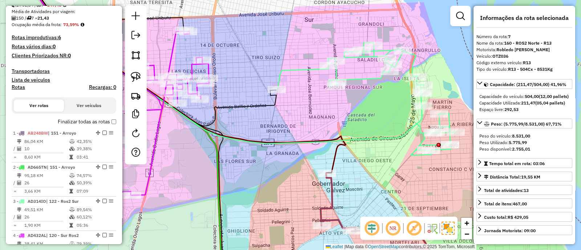
click at [278, 74] on icon at bounding box center [366, 98] width 179 height 113
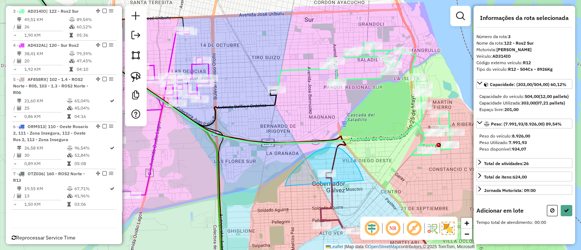
drag, startPoint x: 339, startPoint y: 148, endPoint x: 285, endPoint y: 186, distance: 66.3
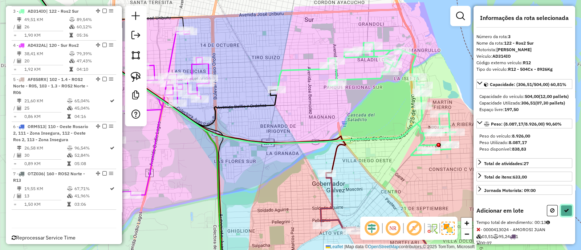
click at [566, 213] on icon at bounding box center [566, 210] width 5 height 5
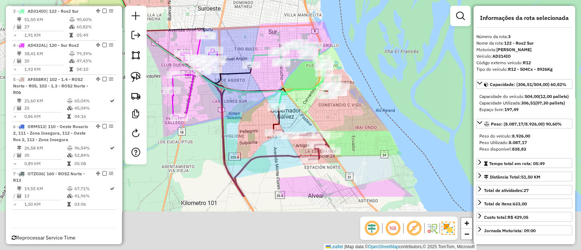
drag, startPoint x: 263, startPoint y: 186, endPoint x: 237, endPoint y: 107, distance: 82.5
click at [239, 111] on div "Janela de atendimento Grade de atendimento Capacidade Transportadoras Veículos …" at bounding box center [290, 125] width 581 height 250
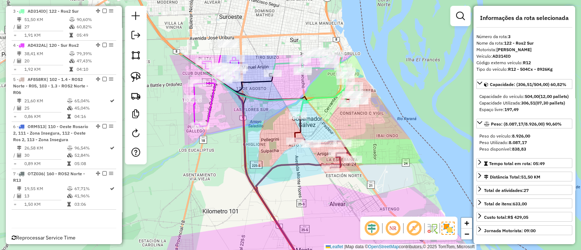
drag, startPoint x: 229, startPoint y: 71, endPoint x: 261, endPoint y: 151, distance: 86.4
click at [261, 151] on div "Janela de atendimento Grade de atendimento Capacidade Transportadoras Veículos …" at bounding box center [290, 125] width 581 height 250
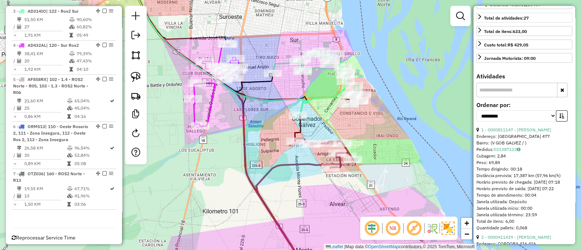
scroll to position [181, 0]
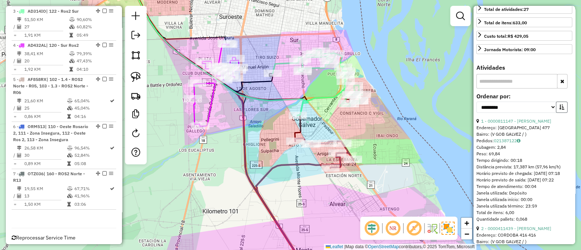
click at [560, 110] on icon "button" at bounding box center [561, 107] width 5 height 5
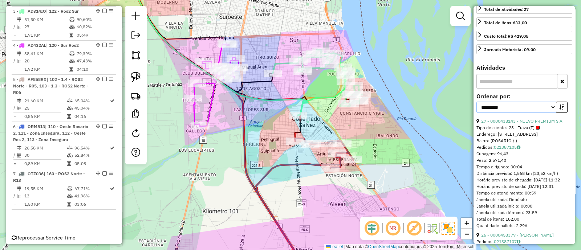
click at [539, 113] on select "**********" at bounding box center [516, 107] width 80 height 11
select select "**********"
click at [476, 112] on select "**********" at bounding box center [516, 107] width 80 height 11
click at [521, 124] on link "27 - 0000438143 - NUEVO PREMIUM S.A" at bounding box center [521, 120] width 81 height 5
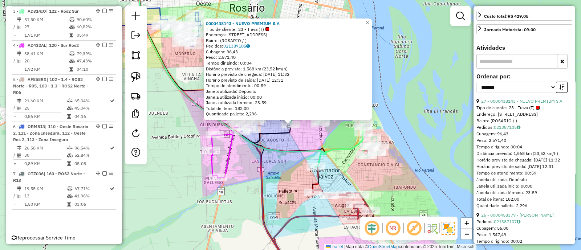
scroll to position [227, 0]
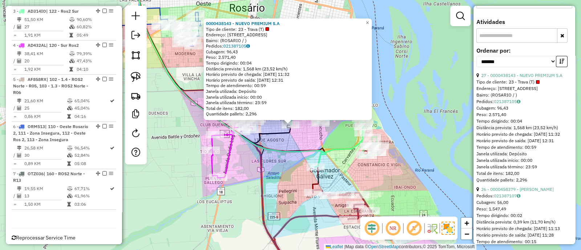
click at [411, 175] on div "0000438143 - NUEVO PREMIUM S.A Tipo de cliente: 23 - Trava (T) Endereço: [STREE…" at bounding box center [290, 125] width 581 height 250
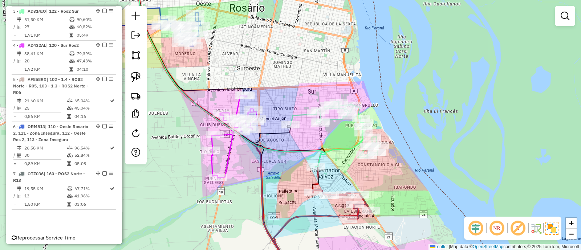
click at [319, 221] on div "Janela de atendimento Grade de atendimento Capacidade Transportadoras Veículos …" at bounding box center [290, 125] width 581 height 250
click at [322, 218] on icon at bounding box center [323, 232] width 98 height 85
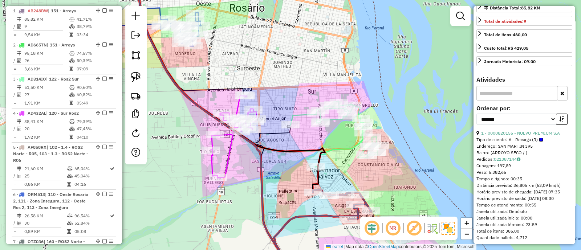
scroll to position [181, 0]
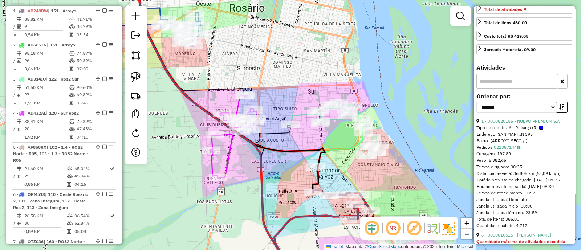
click at [531, 124] on link "1 - 0000820155 - NUEVO PREMIUM S.A" at bounding box center [520, 120] width 79 height 5
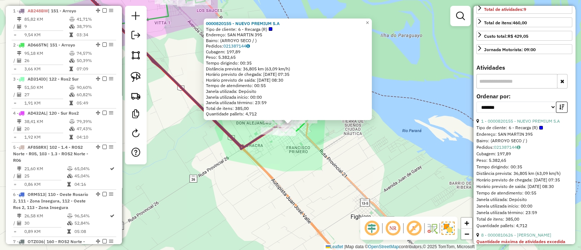
click at [253, 184] on div "0000820155 - NUEVO PREMIUM S.A Tipo de cliente: 6 - Recarga (R) Endereço: SAN M…" at bounding box center [290, 125] width 581 height 250
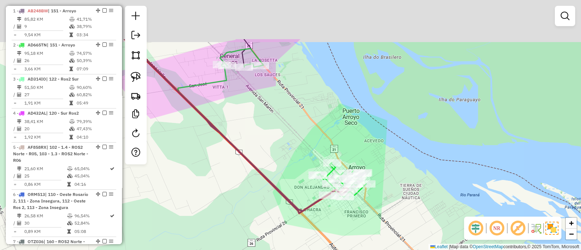
drag, startPoint x: 192, startPoint y: 54, endPoint x: 343, endPoint y: 213, distance: 219.0
click at [343, 212] on div "Janela de atendimento Grade de atendimento Capacidade Transportadoras Veículos …" at bounding box center [290, 125] width 581 height 250
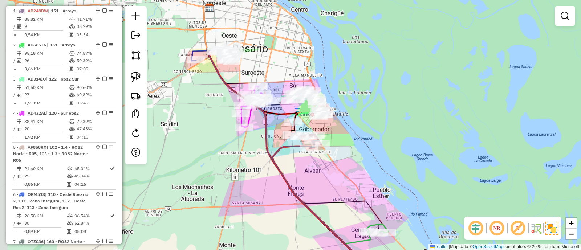
drag, startPoint x: 269, startPoint y: 133, endPoint x: 327, endPoint y: 208, distance: 95.2
click at [327, 208] on icon at bounding box center [294, 141] width 175 height 184
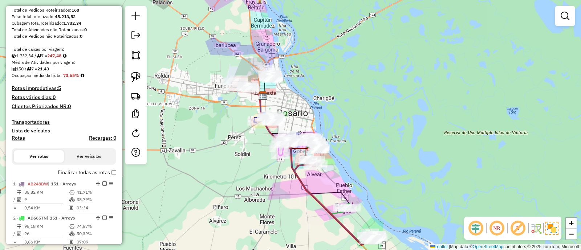
scroll to position [98, 0]
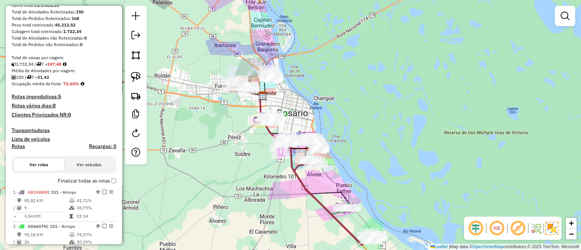
click at [351, 104] on div "Janela de atendimento Grade de atendimento Capacidade Transportadoras Veículos …" at bounding box center [290, 125] width 581 height 250
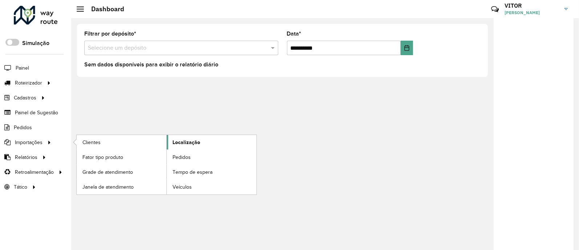
click at [182, 142] on span "Localização" at bounding box center [186, 143] width 28 height 8
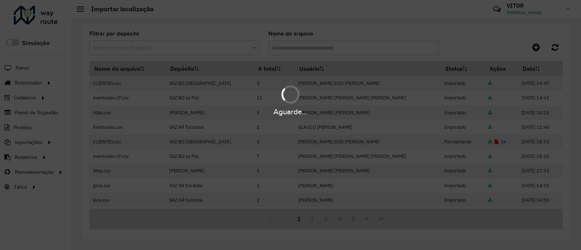
click at [535, 46] on div "Aguarde..." at bounding box center [290, 125] width 581 height 250
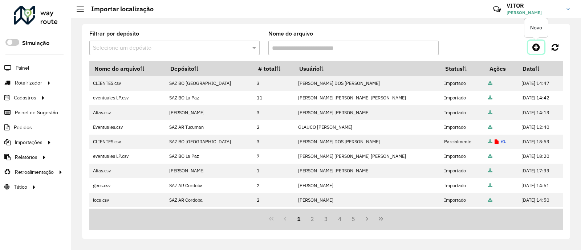
click at [535, 46] on icon at bounding box center [536, 47] width 8 height 9
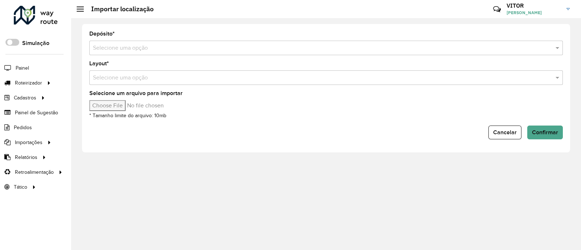
click at [160, 50] on input "text" at bounding box center [319, 48] width 452 height 9
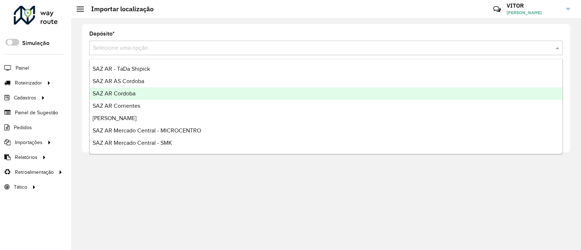
click at [158, 95] on div "SAZ AR Cordoba" at bounding box center [326, 93] width 473 height 12
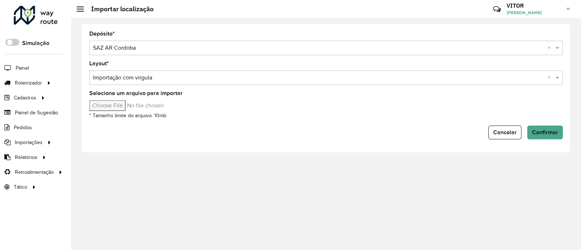
click at [118, 108] on input "Selecione um arquivo para importar" at bounding box center [150, 105] width 123 height 11
type input "**********"
click at [545, 133] on span "Confirmar" at bounding box center [545, 132] width 26 height 6
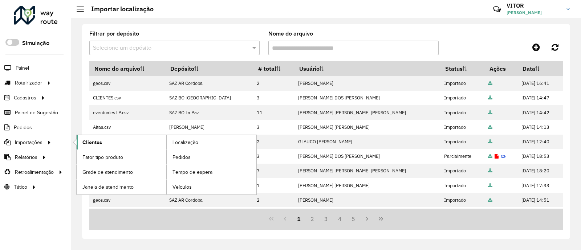
click at [96, 140] on span "Clientes" at bounding box center [92, 143] width 20 height 8
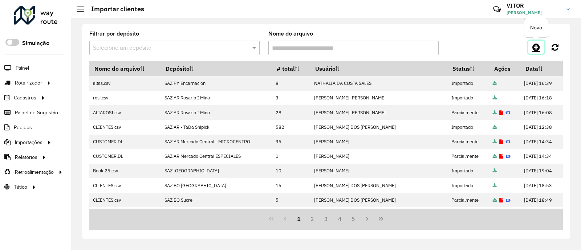
click at [534, 47] on icon at bounding box center [536, 47] width 8 height 9
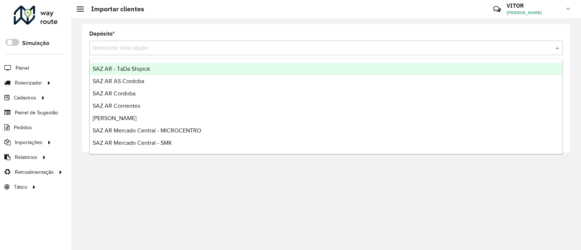
click at [180, 49] on input "text" at bounding box center [319, 48] width 452 height 9
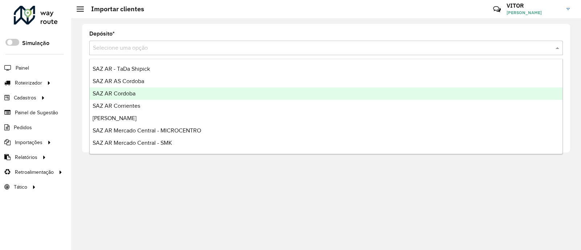
click at [155, 92] on div "SAZ AR Cordoba" at bounding box center [326, 93] width 473 height 12
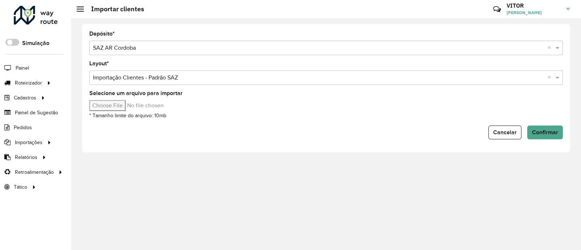
click at [117, 108] on input "Selecione um arquivo para importar" at bounding box center [150, 105] width 123 height 11
type input "**********"
click at [535, 130] on span "Confirmar" at bounding box center [545, 132] width 26 height 6
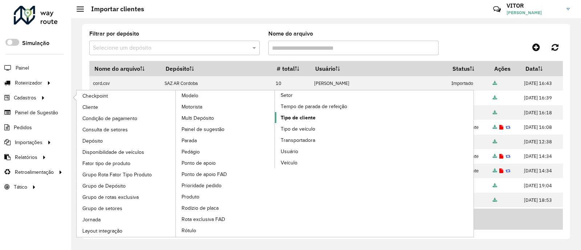
click at [304, 116] on span "Tipo de cliente" at bounding box center [298, 118] width 35 height 8
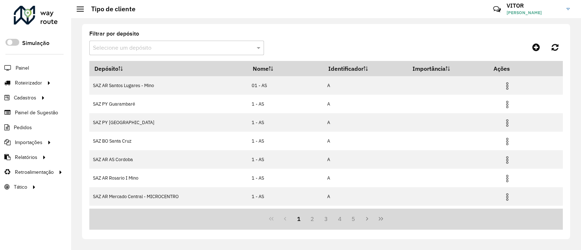
click at [250, 50] on div at bounding box center [176, 48] width 175 height 9
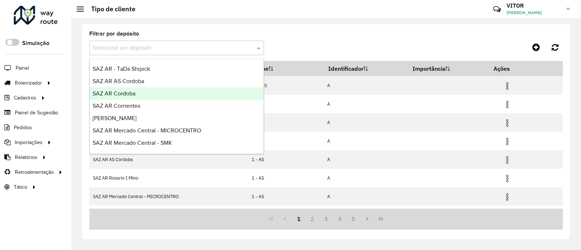
click at [136, 94] on div "SAZ AR Cordoba" at bounding box center [177, 93] width 174 height 12
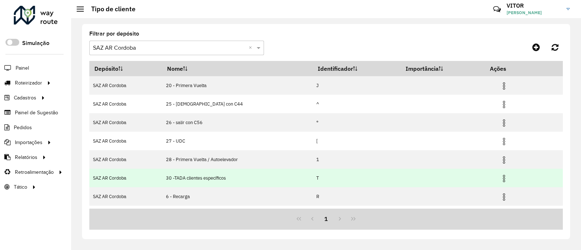
click at [502, 180] on img at bounding box center [504, 178] width 9 height 9
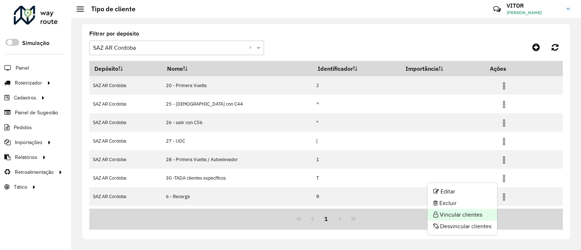
click at [465, 217] on li "Vincular clientes" at bounding box center [462, 215] width 70 height 12
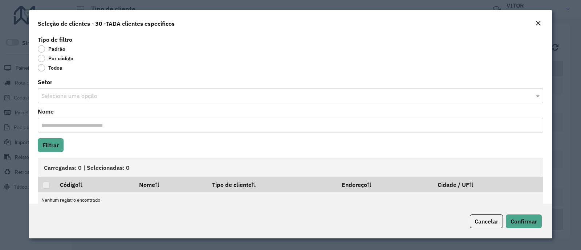
click at [53, 57] on label "Por código" at bounding box center [56, 58] width 36 height 7
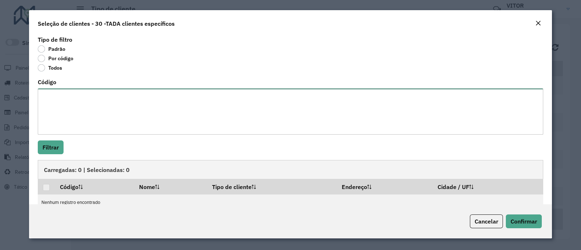
paste textarea "**********"
type textarea "**********"
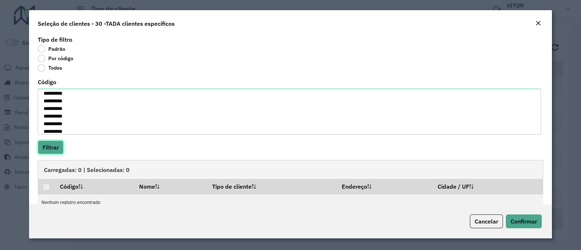
click at [51, 146] on button "Filtrar" at bounding box center [51, 147] width 26 height 14
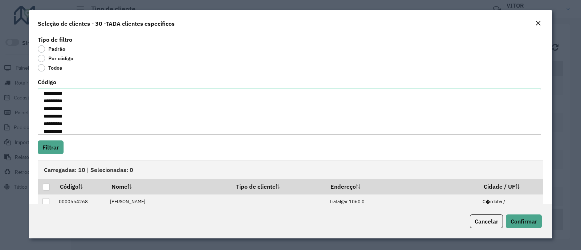
click at [47, 186] on div at bounding box center [46, 187] width 7 height 7
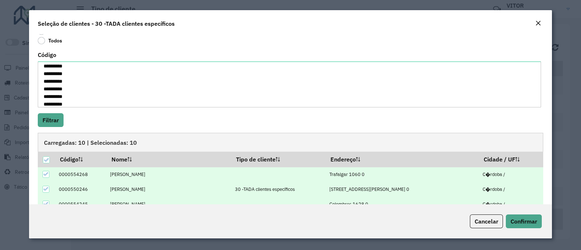
scroll to position [74, 0]
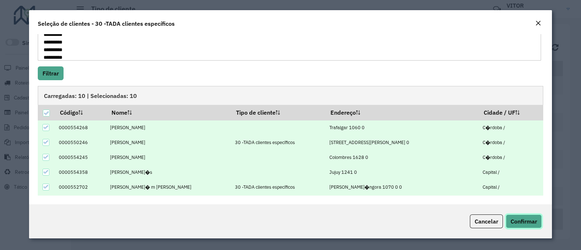
click at [525, 216] on button "Confirmar" at bounding box center [524, 222] width 36 height 14
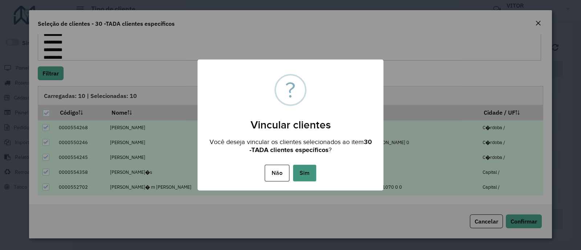
click at [305, 172] on button "Sim" at bounding box center [304, 173] width 23 height 17
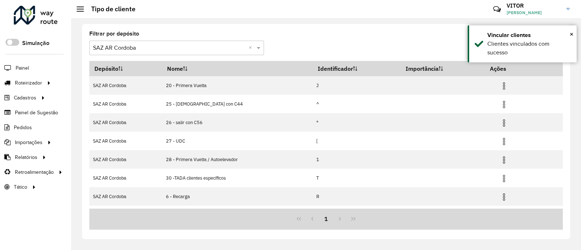
click at [318, 36] on formly-group "Filtrar por depósito Selecione um depósito × SAZ AR Cordoba ×" at bounding box center [263, 46] width 349 height 30
click at [380, 39] on formly-group "Filtrar por depósito Selecione um depósito × SAZ AR Cordoba ×" at bounding box center [263, 46] width 349 height 30
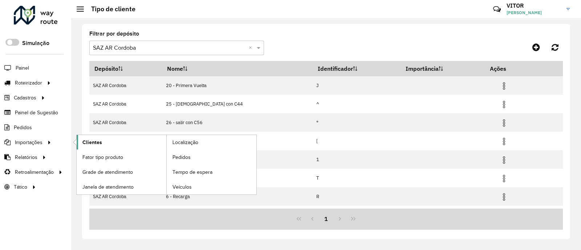
click at [126, 137] on link "Clientes" at bounding box center [122, 142] width 90 height 15
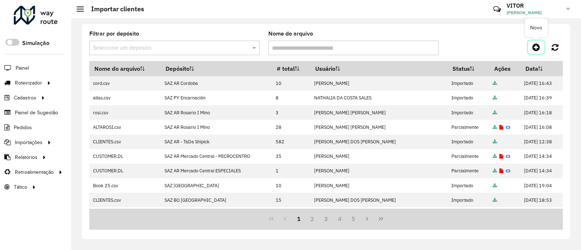
click at [535, 46] on icon at bounding box center [536, 47] width 8 height 9
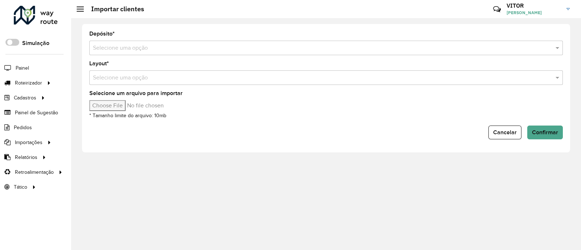
click at [167, 46] on input "text" at bounding box center [319, 48] width 452 height 9
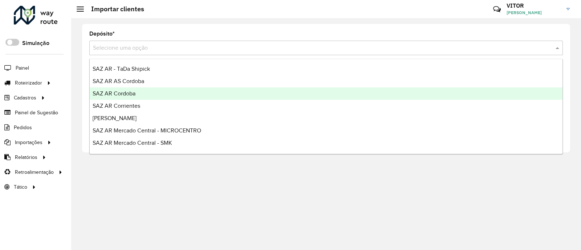
click at [134, 95] on span "SAZ AR Cordoba" at bounding box center [114, 93] width 43 height 6
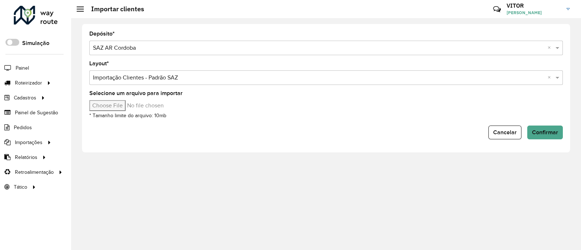
click at [114, 107] on input "Selecione um arquivo para importar" at bounding box center [150, 105] width 123 height 11
type input "**********"
click at [543, 126] on button "Confirmar" at bounding box center [545, 133] width 36 height 14
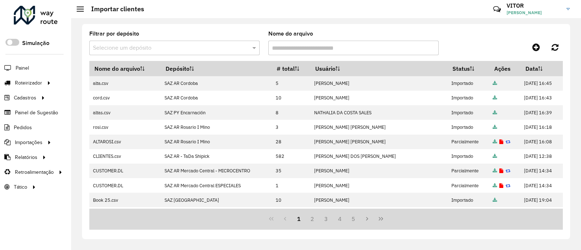
click at [458, 42] on div at bounding box center [503, 47] width 118 height 13
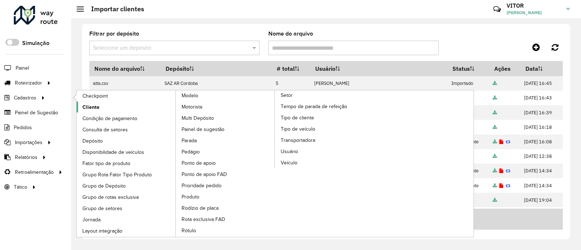
click at [110, 111] on link "Cliente" at bounding box center [126, 107] width 99 height 11
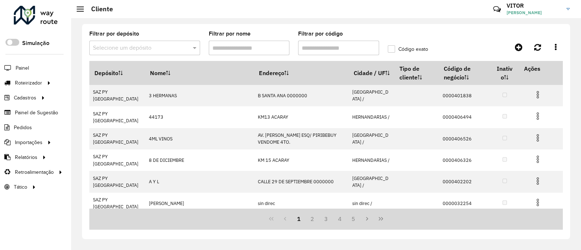
click at [325, 49] on input "Filtrar por código" at bounding box center [338, 48] width 81 height 15
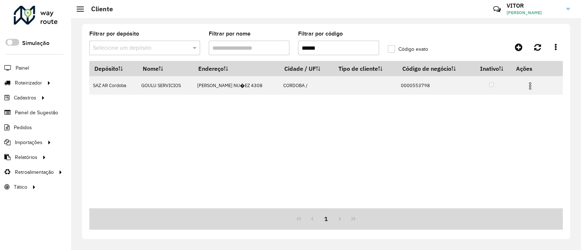
type input "******"
click at [350, 153] on div "Depósito Nome Endereço Cidade / UF Tipo de cliente Código de negócio Inativo Aç…" at bounding box center [325, 134] width 473 height 147
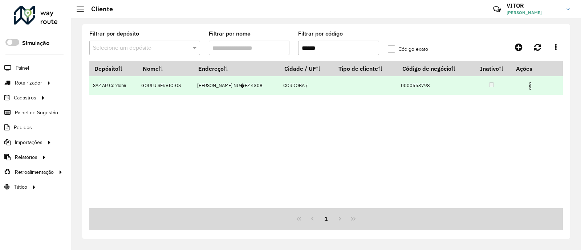
click at [526, 85] on img at bounding box center [530, 86] width 9 height 9
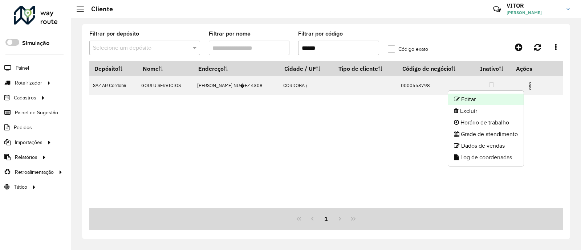
click at [489, 97] on li "Editar" at bounding box center [486, 100] width 76 height 12
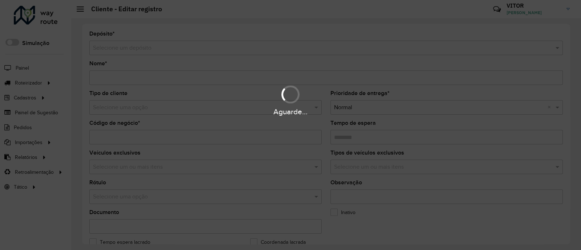
type input "**********"
type input "********"
type input "**********"
type input "*******"
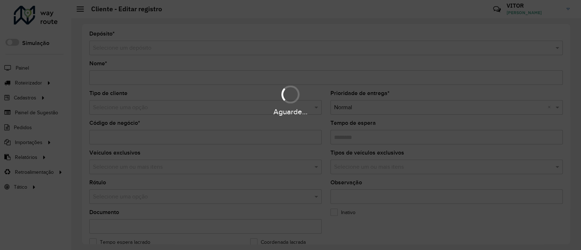
type input "**********"
type input "*********"
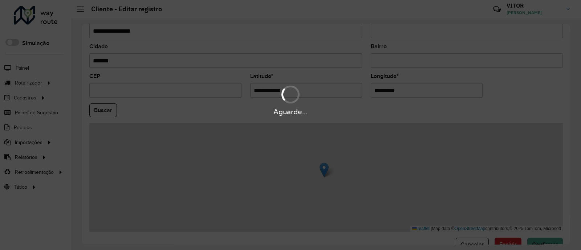
scroll to position [272, 0]
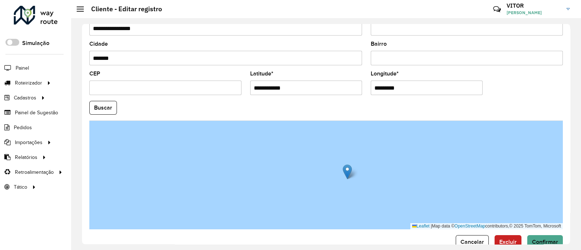
click at [300, 80] on div "**********" at bounding box center [306, 83] width 112 height 24
click at [298, 91] on input "**********" at bounding box center [306, 88] width 112 height 15
paste input "**********"
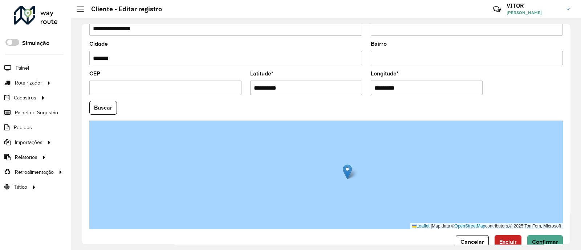
type input "**********"
click at [407, 90] on input "*********" at bounding box center [427, 88] width 112 height 15
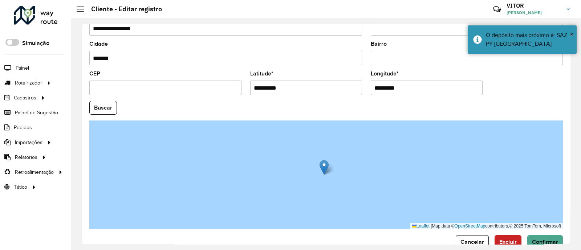
click at [407, 90] on input "*********" at bounding box center [427, 88] width 112 height 15
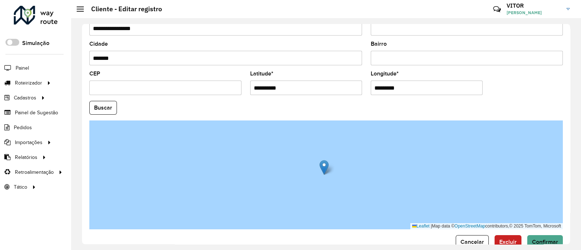
click at [407, 90] on input "*********" at bounding box center [427, 88] width 112 height 15
paste input "**********"
type input "**********"
click at [110, 113] on hb-app "Aguarde... Pop-up bloqueado! Seu navegador bloqueou automáticamente a abertura …" at bounding box center [290, 125] width 581 height 250
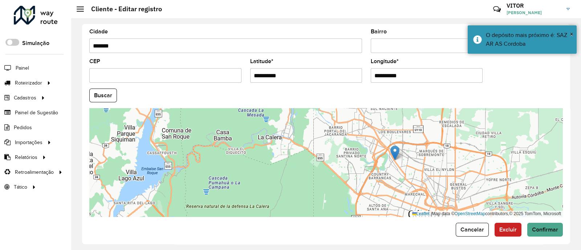
scroll to position [290, 0]
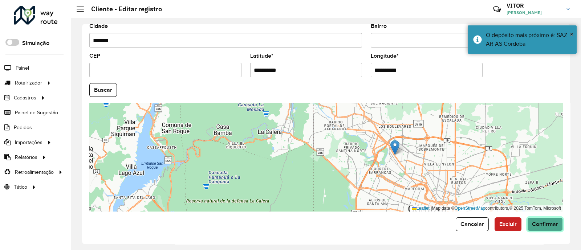
click at [548, 226] on span "Confirmar" at bounding box center [545, 224] width 26 height 6
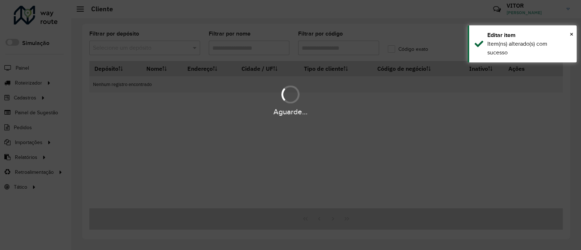
type input "******"
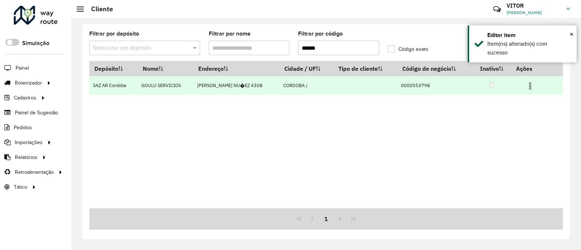
click at [530, 87] on img at bounding box center [530, 86] width 9 height 9
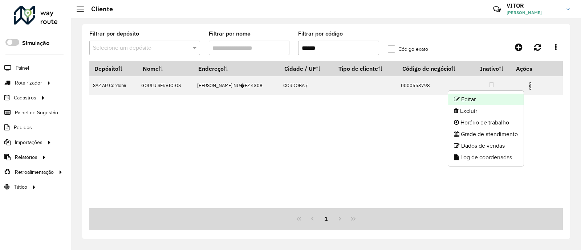
click at [476, 97] on li "Editar" at bounding box center [486, 100] width 76 height 12
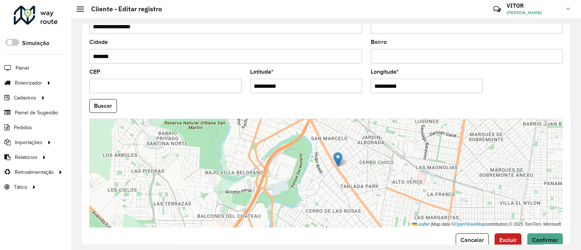
scroll to position [290, 0]
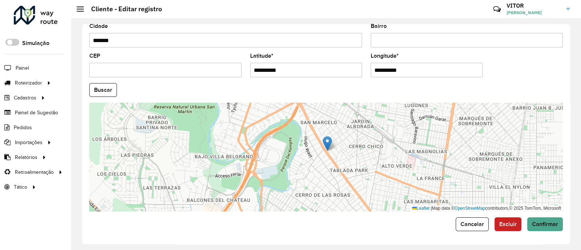
drag, startPoint x: 460, startPoint y: 195, endPoint x: 450, endPoint y: 195, distance: 10.5
click at [450, 195] on div "Leaflet | Map data © OpenStreetMap contributors,© 2025 TomTom, Microsoft" at bounding box center [325, 157] width 473 height 109
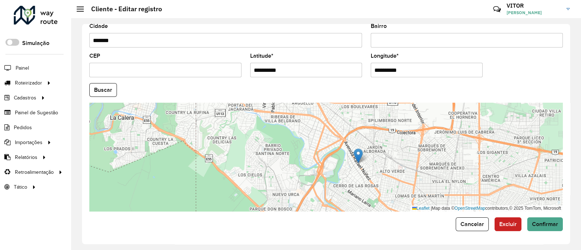
drag, startPoint x: 429, startPoint y: 152, endPoint x: 412, endPoint y: 164, distance: 20.4
click at [412, 164] on div "Leaflet | Map data © OpenStreetMap contributors,© 2025 TomTom, Microsoft" at bounding box center [325, 157] width 473 height 109
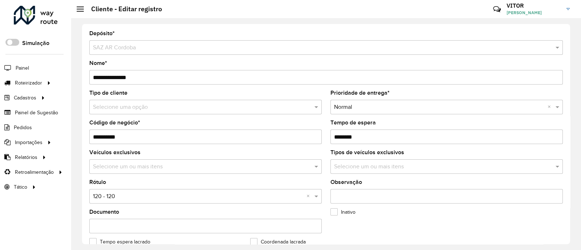
scroll to position [0, 0]
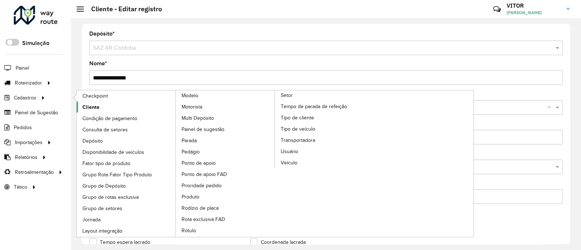
click at [91, 105] on span "Cliente" at bounding box center [90, 107] width 17 height 8
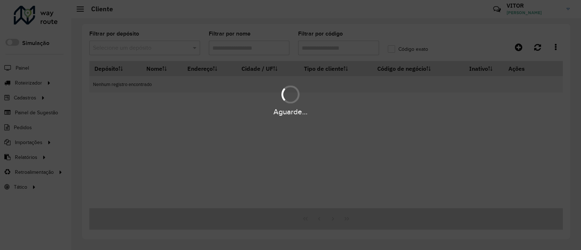
type input "******"
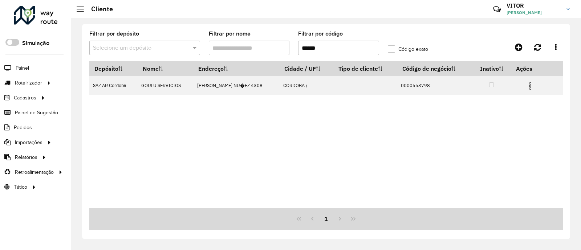
click at [338, 48] on input "******" at bounding box center [338, 48] width 81 height 15
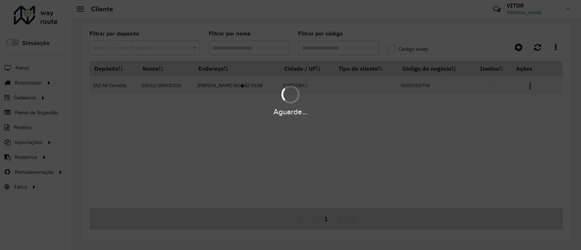
paste input "**********"
type input "**********"
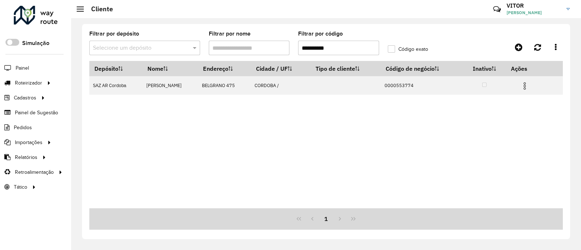
click at [376, 141] on div "Depósito Nome Endereço Cidade / UF Tipo de cliente Código de negócio Inativo Aç…" at bounding box center [325, 134] width 473 height 147
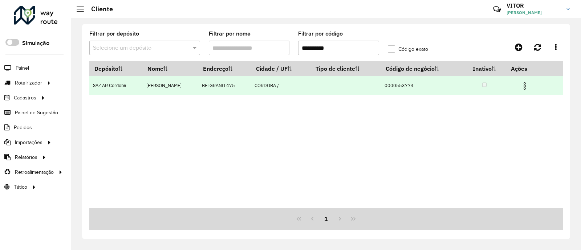
click at [524, 88] on img at bounding box center [524, 86] width 9 height 9
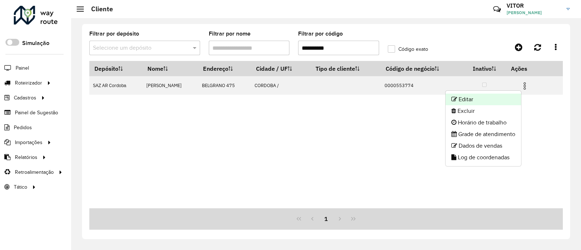
click at [477, 101] on li "Editar" at bounding box center [483, 100] width 76 height 12
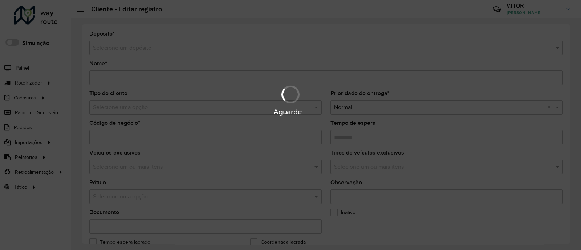
type input "**********"
type input "********"
type input "**********"
type input "*******"
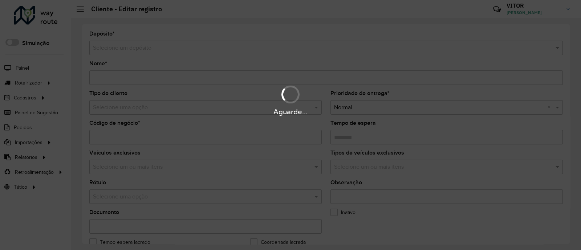
type input "*********"
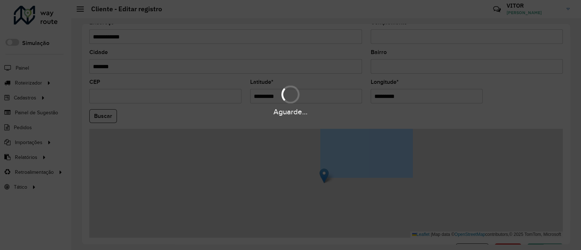
scroll to position [290, 0]
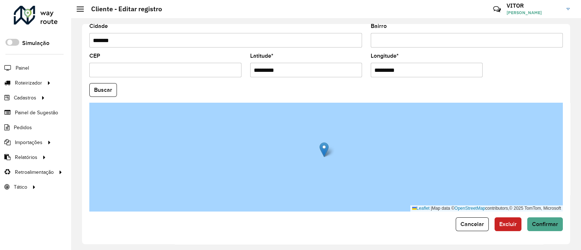
click at [306, 74] on input "*********" at bounding box center [306, 70] width 112 height 15
paste input "*********"
type input "*********"
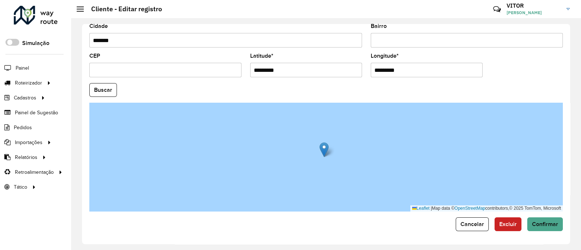
click at [411, 70] on input "*********" at bounding box center [427, 70] width 112 height 15
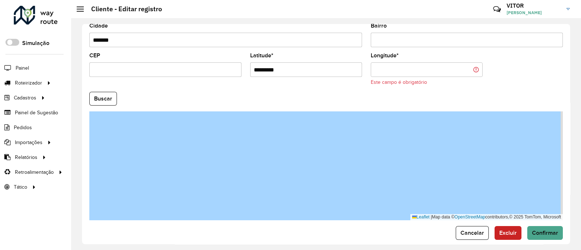
paste input "*********"
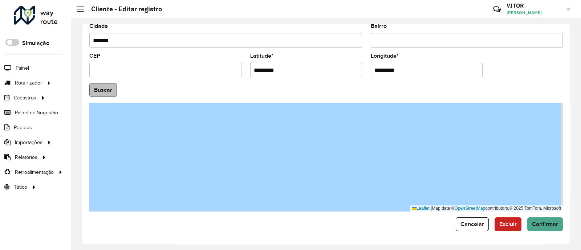
type input "*********"
click at [107, 91] on hb-app "Aguarde... Pop-up bloqueado! Seu navegador bloqueou automáticamente a abertura …" at bounding box center [290, 125] width 581 height 250
drag, startPoint x: 378, startPoint y: 164, endPoint x: 388, endPoint y: 164, distance: 10.2
click at [388, 164] on div "Leaflet | Map data © OpenStreetMap contributors,© 2025 TomTom, Microsoft" at bounding box center [325, 157] width 473 height 109
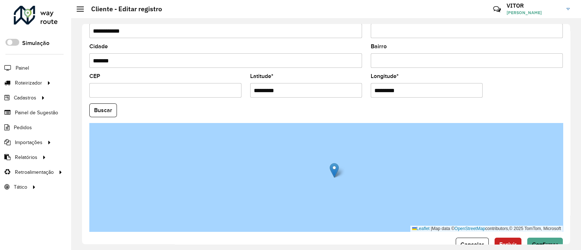
scroll to position [267, 0]
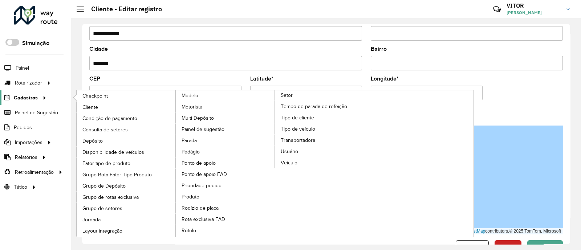
click at [38, 99] on div at bounding box center [43, 98] width 11 height 8
click at [119, 109] on link "Cliente" at bounding box center [126, 107] width 99 height 11
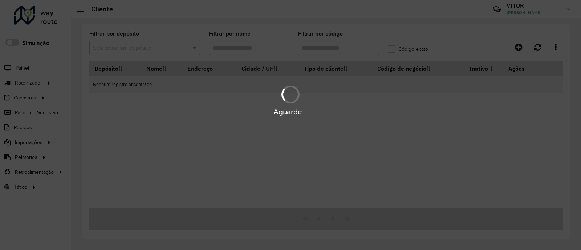
type input "**********"
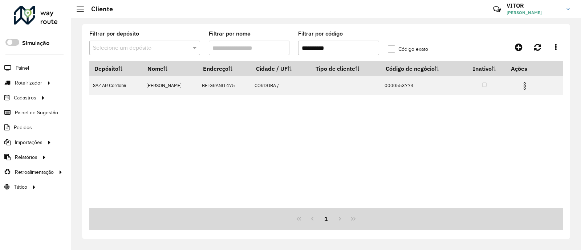
click at [346, 48] on input "**********" at bounding box center [338, 48] width 81 height 15
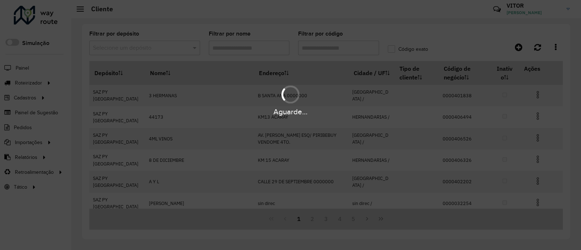
paste input "**********"
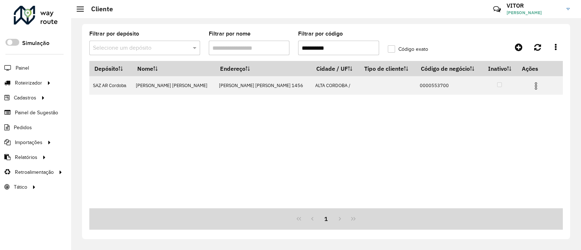
type input "**********"
click at [315, 141] on div "Depósito Nome Endereço Cidade / UF Tipo de cliente Código de negócio Inativo Aç…" at bounding box center [325, 134] width 473 height 147
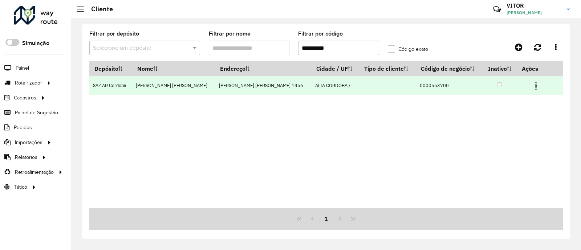
click at [531, 89] on img at bounding box center [535, 86] width 9 height 9
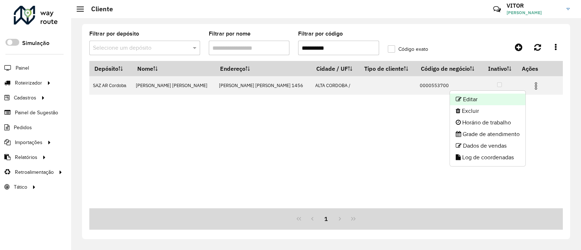
click at [501, 94] on li "Editar" at bounding box center [488, 100] width 76 height 12
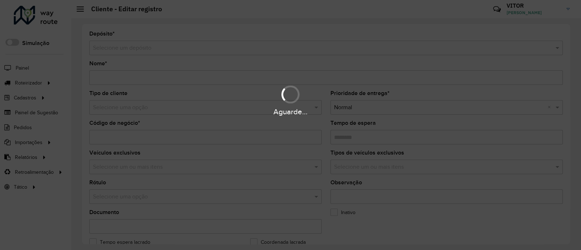
type input "**********"
type input "********"
type input "**********"
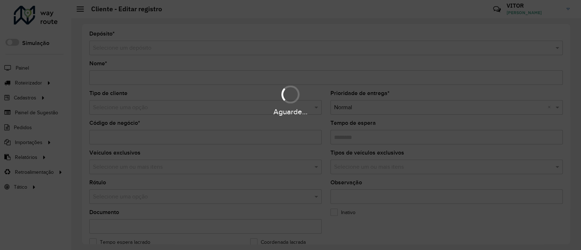
type input "**********"
type input "*********"
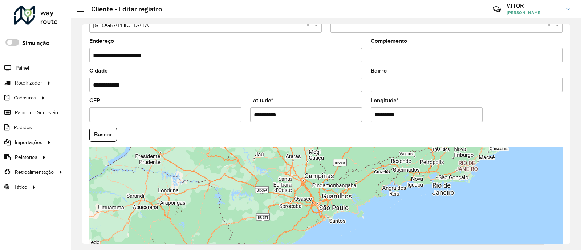
scroll to position [272, 0]
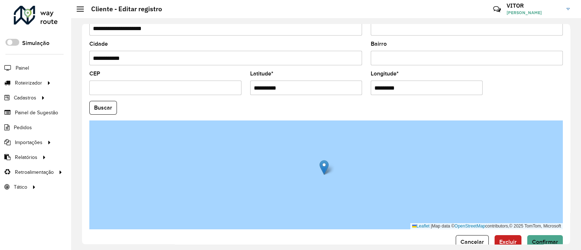
click at [289, 89] on input "**********" at bounding box center [306, 88] width 112 height 15
paste input "**********"
type input "**********"
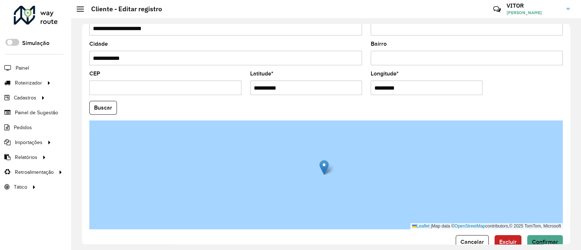
click at [401, 87] on input "*********" at bounding box center [427, 88] width 112 height 15
paste input "*********"
type input "*********"
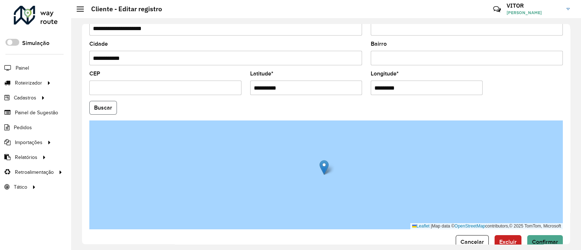
click at [99, 111] on button "Buscar" at bounding box center [103, 108] width 28 height 14
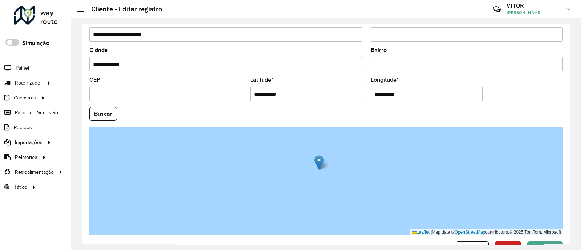
scroll to position [268, 0]
